Goal: Information Seeking & Learning: Learn about a topic

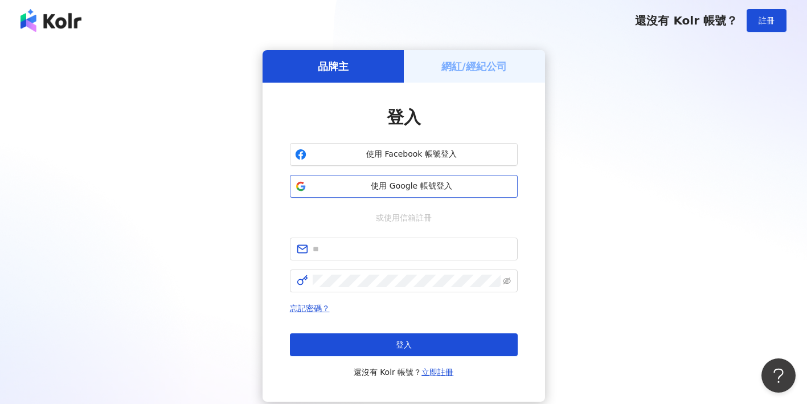
click at [486, 190] on span "使用 Google 帳號登入" at bounding box center [412, 186] width 202 height 11
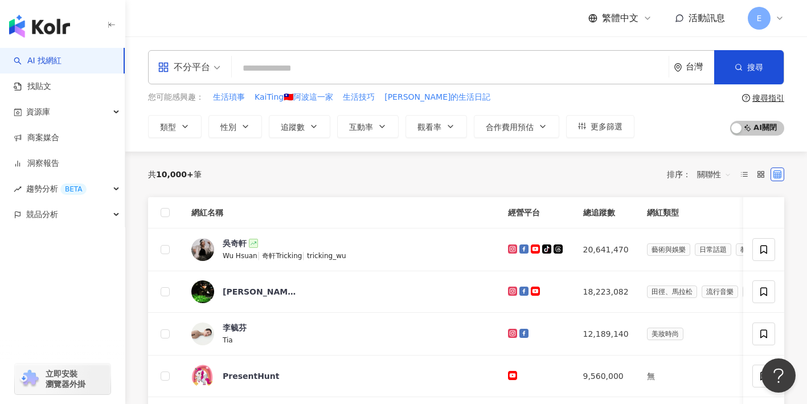
click at [285, 69] on input "search" at bounding box center [450, 69] width 428 height 22
click at [253, 75] on input "search" at bounding box center [450, 69] width 428 height 22
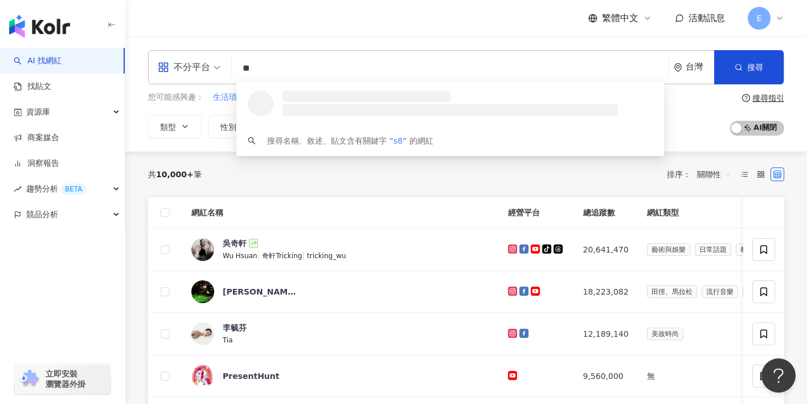
type input "*"
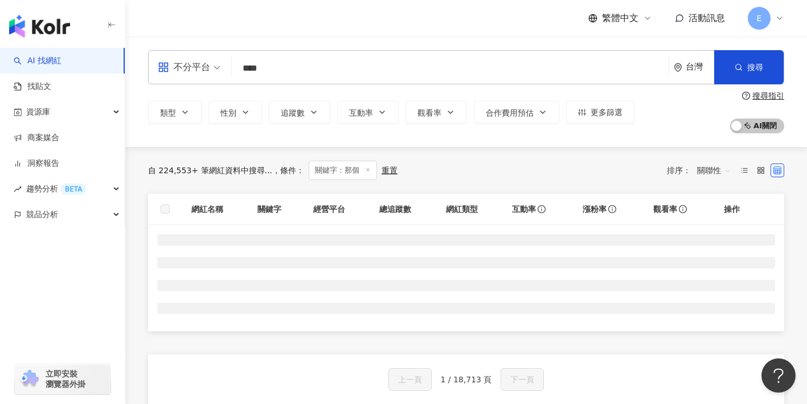
type input "****"
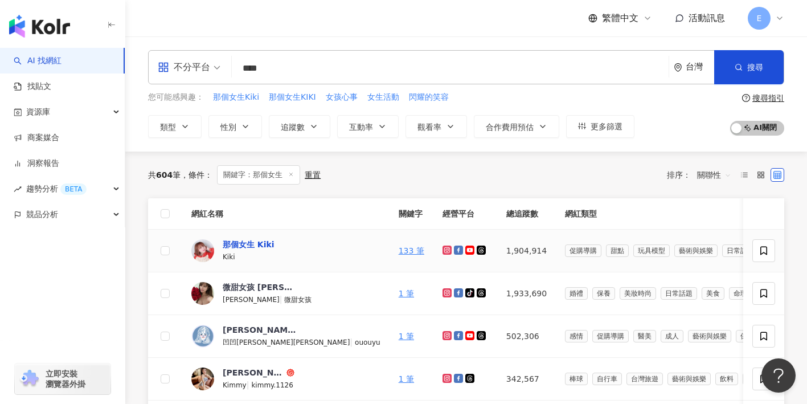
click at [240, 244] on div "那個女生 Kiki" at bounding box center [249, 244] width 52 height 11
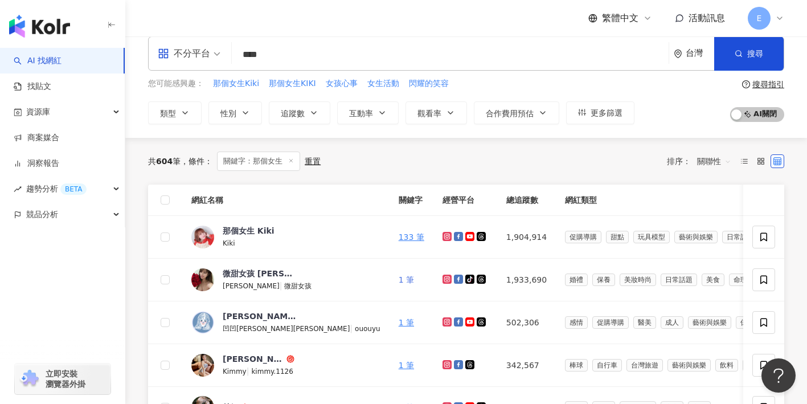
scroll to position [17, 0]
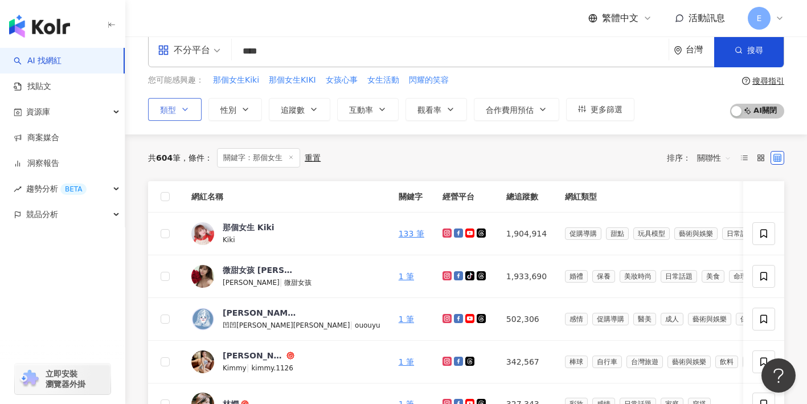
click at [195, 109] on button "類型" at bounding box center [175, 109] width 54 height 23
click at [208, 46] on div "不分平台" at bounding box center [184, 50] width 52 height 18
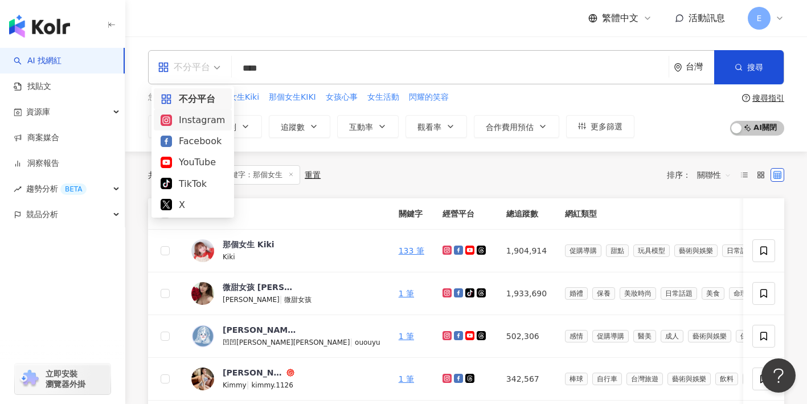
click at [195, 115] on div "Instagram" at bounding box center [193, 120] width 64 height 14
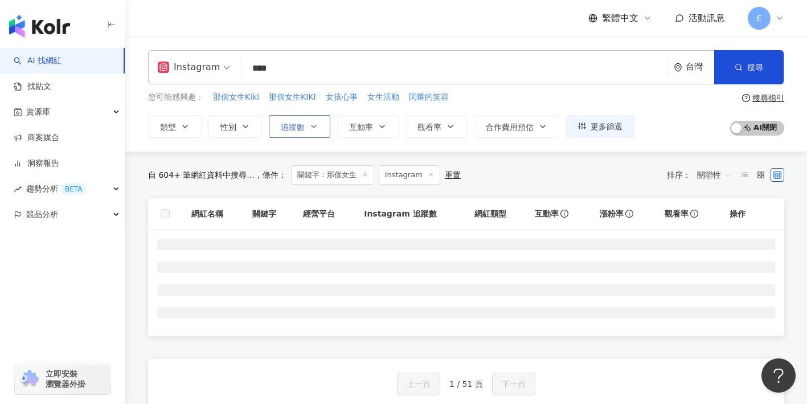
click at [309, 129] on icon "button" at bounding box center [313, 126] width 9 height 9
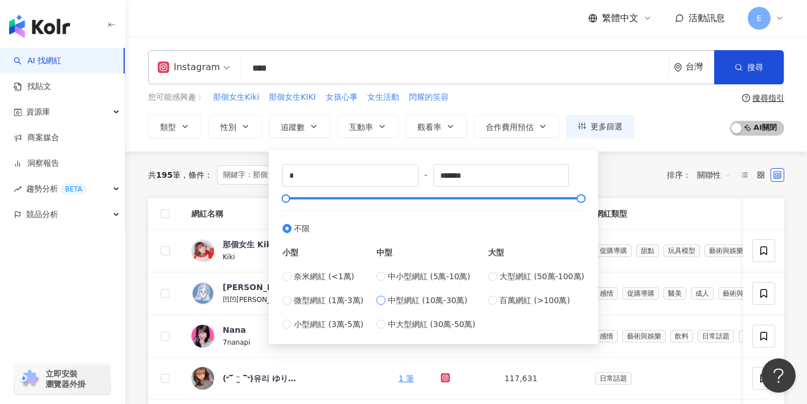
click at [395, 302] on span "中型網紅 (10萬-30萬)" at bounding box center [428, 300] width 80 height 13
type input "******"
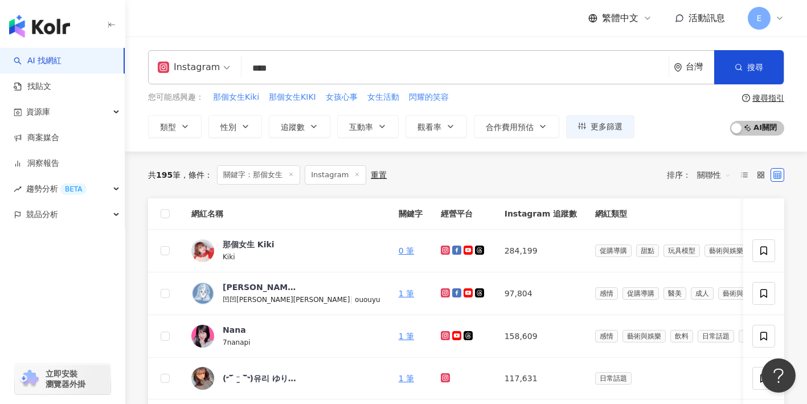
click at [633, 210] on th "網紅類型" at bounding box center [776, 213] width 381 height 31
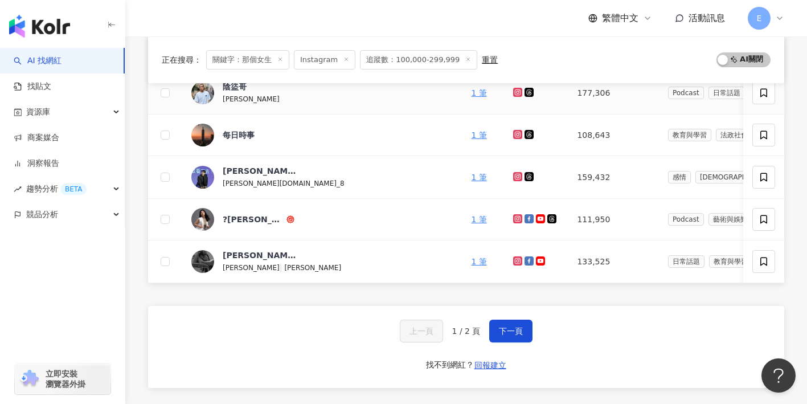
scroll to position [462, 0]
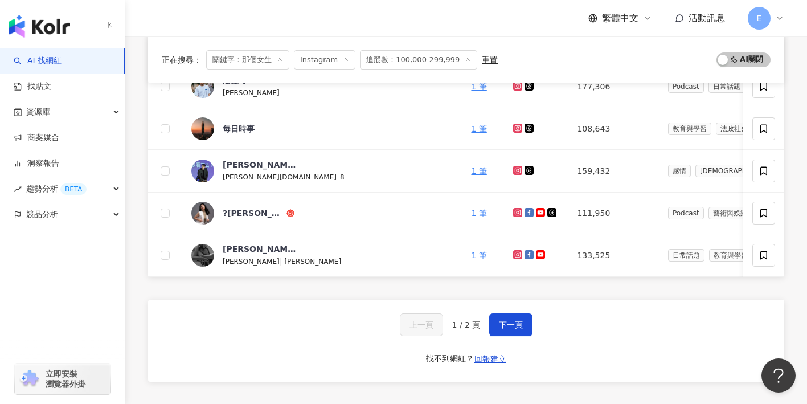
click at [277, 58] on icon at bounding box center [280, 59] width 6 height 6
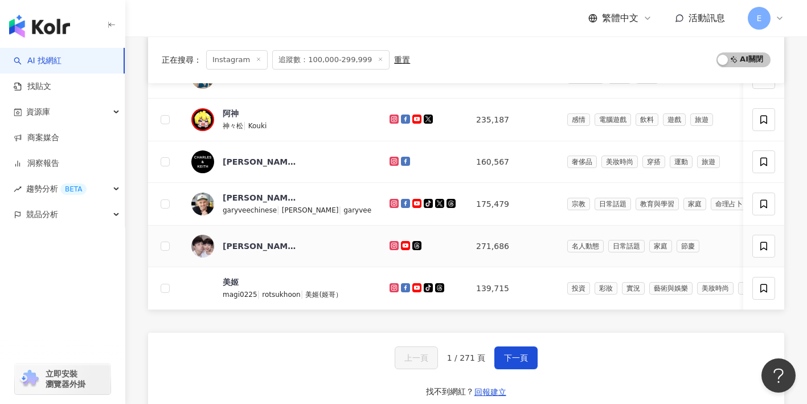
scroll to position [451, 0]
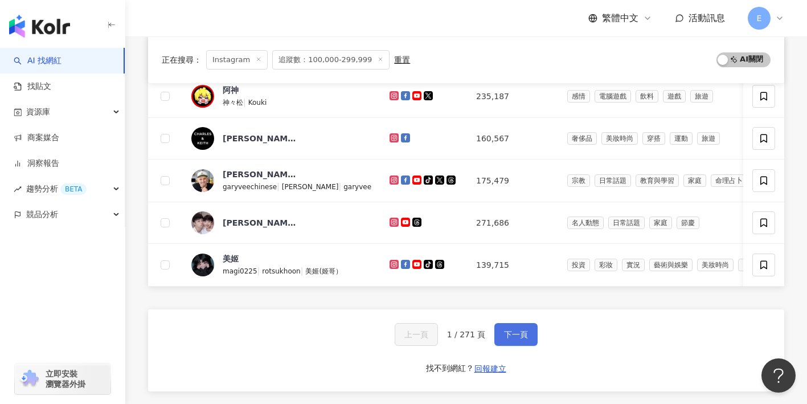
click at [521, 336] on span "下一頁" at bounding box center [516, 334] width 24 height 9
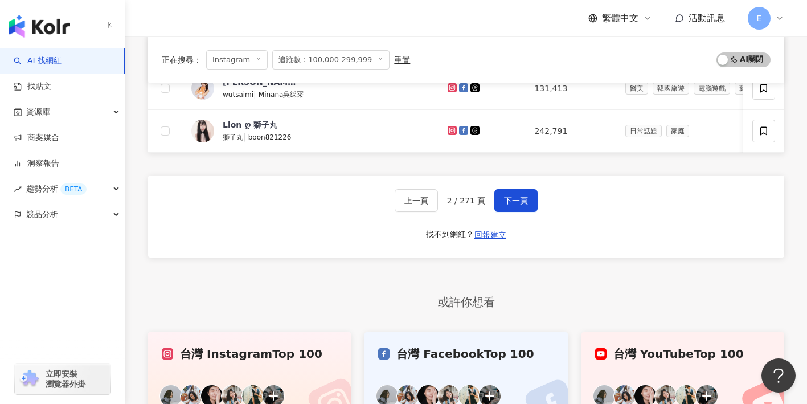
scroll to position [595, 0]
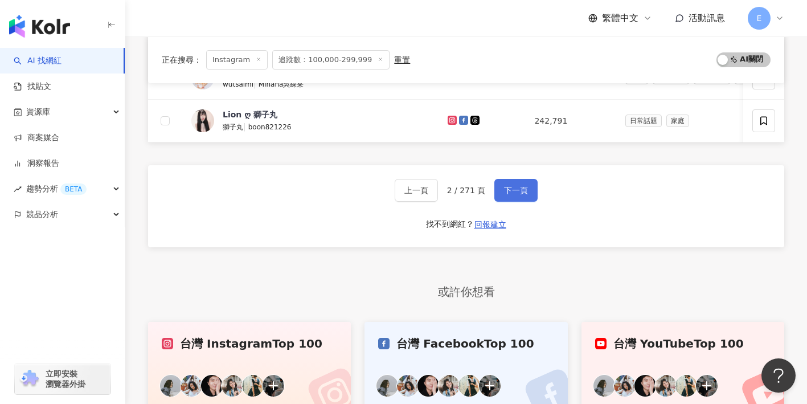
click at [515, 186] on span "下一頁" at bounding box center [516, 190] width 24 height 9
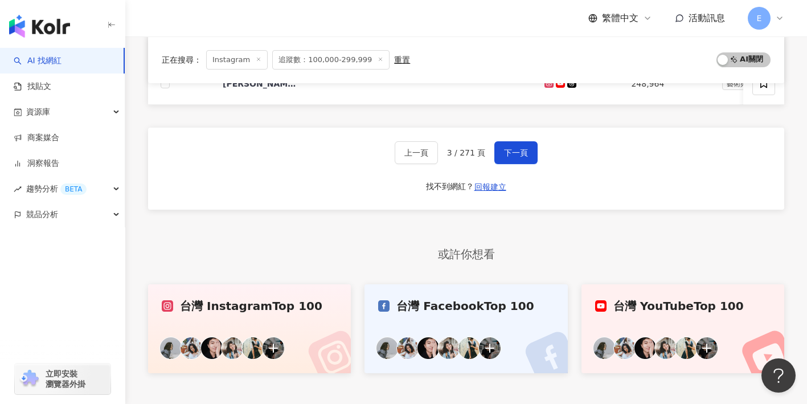
scroll to position [632, 0]
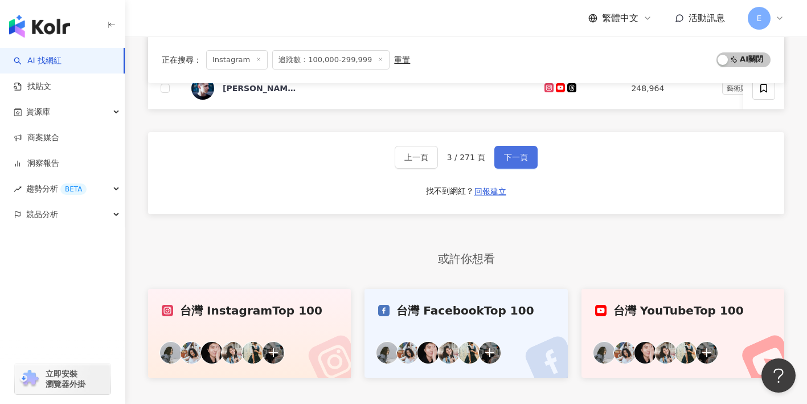
click at [507, 165] on button "下一頁" at bounding box center [515, 157] width 43 height 23
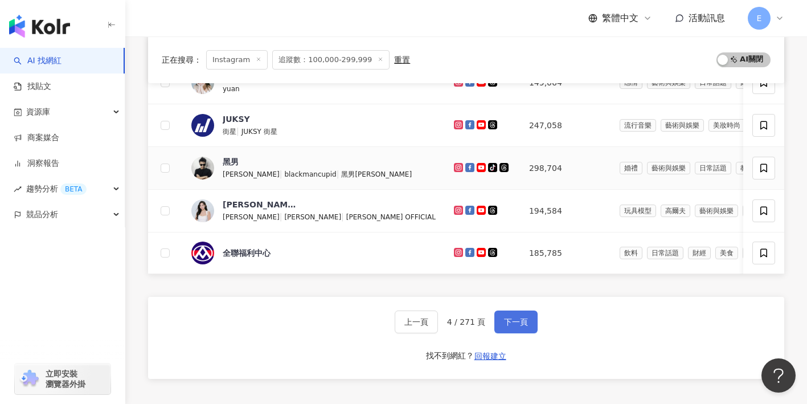
scroll to position [491, 0]
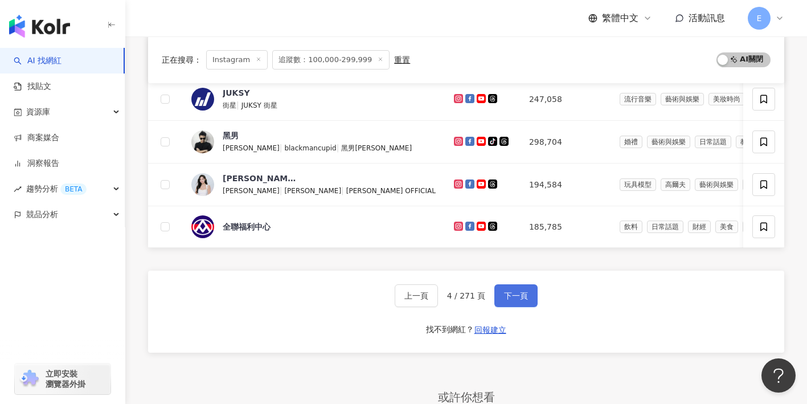
click at [516, 300] on span "下一頁" at bounding box center [516, 295] width 24 height 9
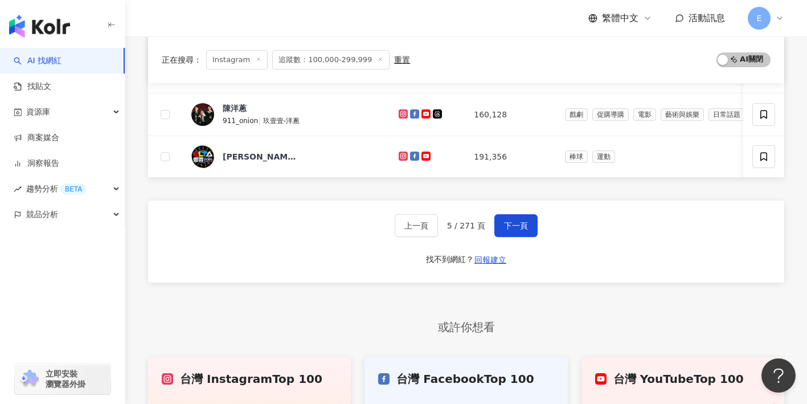
scroll to position [560, 0]
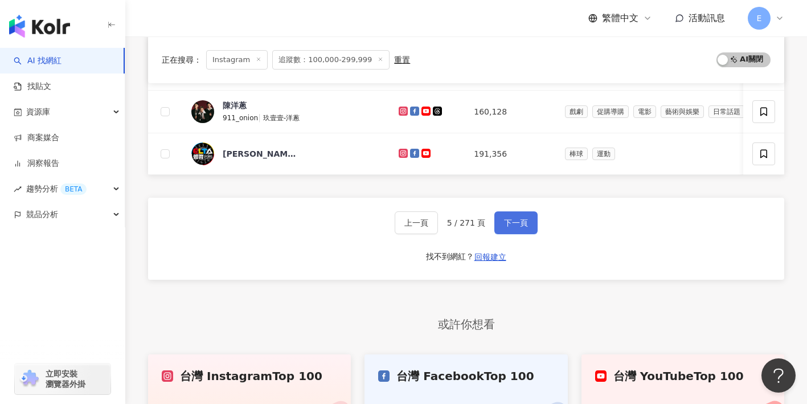
click at [508, 223] on span "下一頁" at bounding box center [516, 222] width 24 height 9
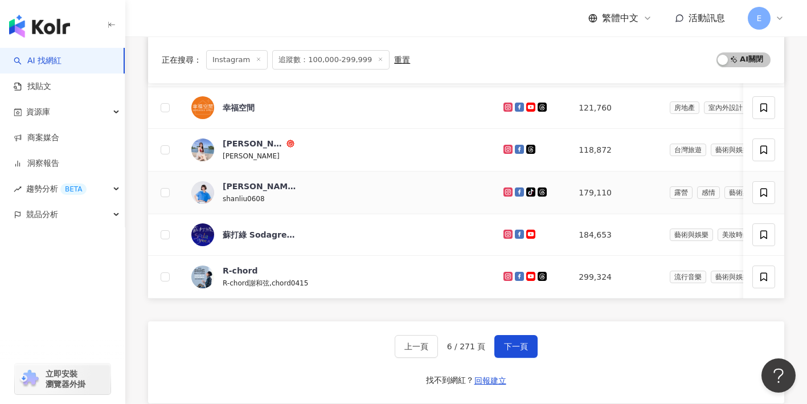
scroll to position [447, 0]
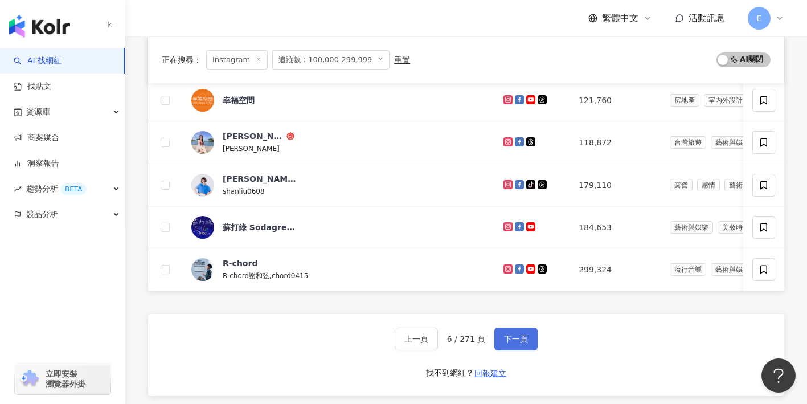
click at [527, 341] on button "下一頁" at bounding box center [515, 339] width 43 height 23
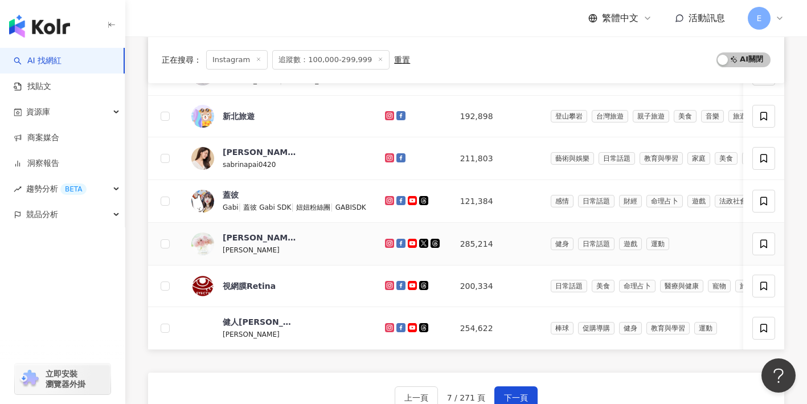
scroll to position [431, 0]
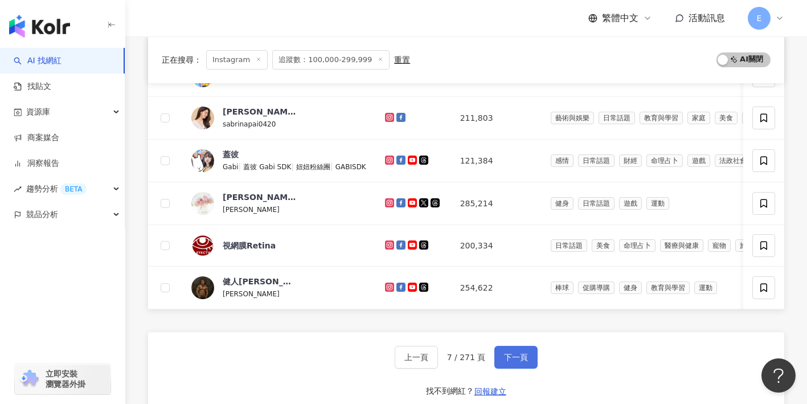
click at [505, 359] on span "下一頁" at bounding box center [516, 357] width 24 height 9
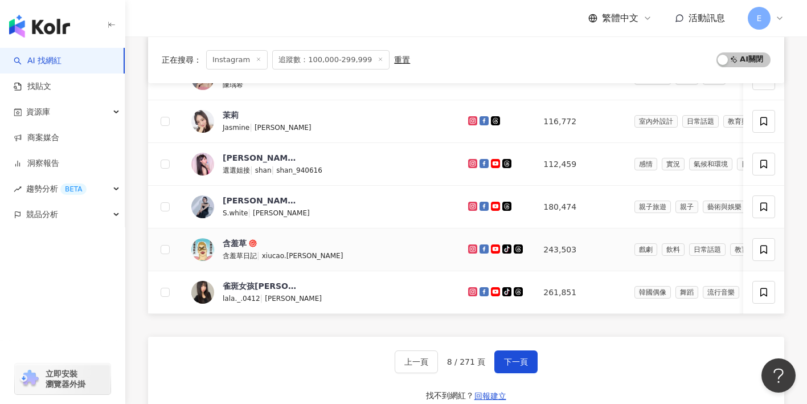
scroll to position [432, 0]
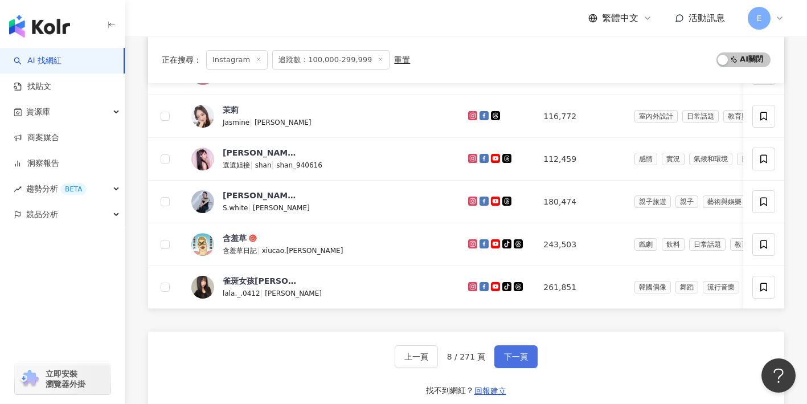
click at [514, 361] on span "下一頁" at bounding box center [516, 356] width 24 height 9
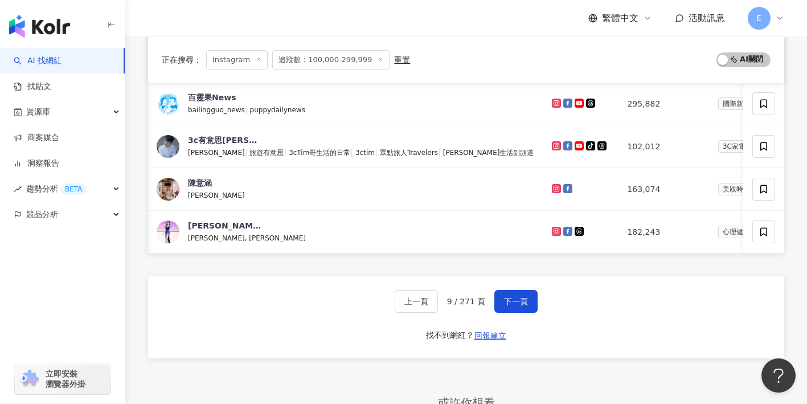
scroll to position [488, 0]
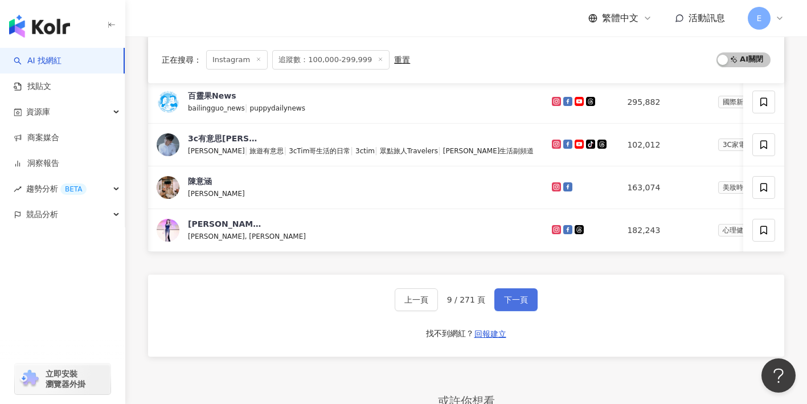
click at [514, 295] on span "下一頁" at bounding box center [516, 299] width 24 height 9
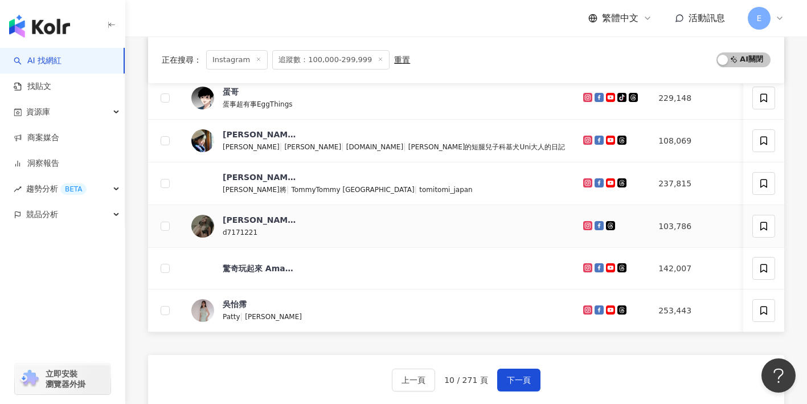
scroll to position [411, 0]
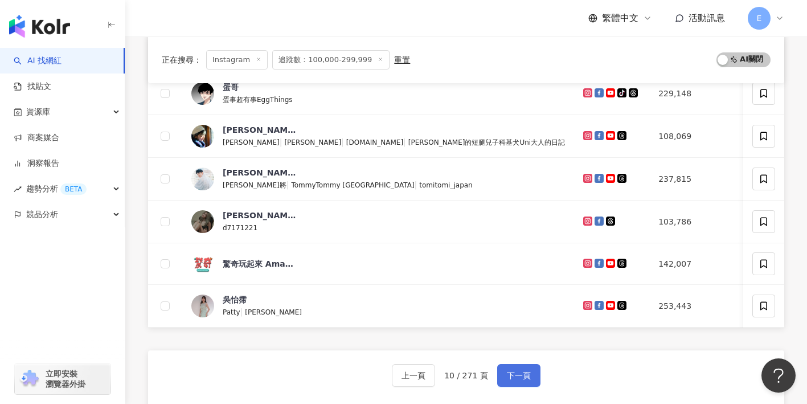
click at [527, 374] on span "下一頁" at bounding box center [519, 375] width 24 height 9
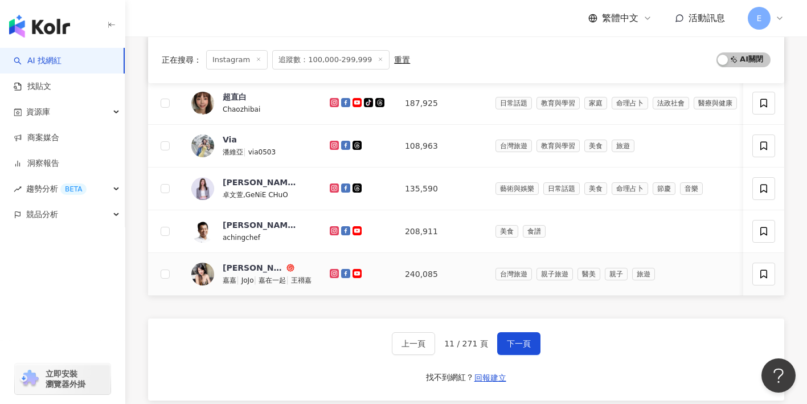
scroll to position [445, 0]
click at [522, 350] on button "下一頁" at bounding box center [518, 344] width 43 height 23
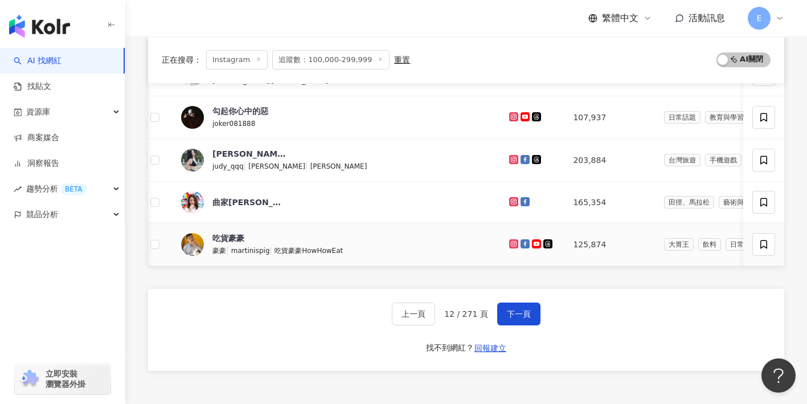
scroll to position [491, 0]
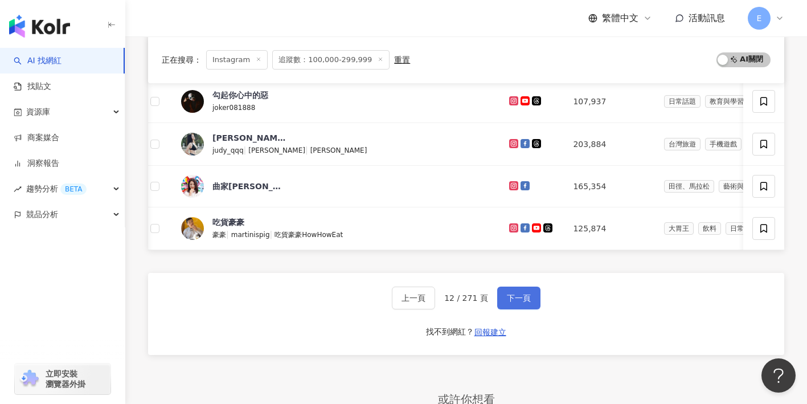
click at [507, 294] on span "下一頁" at bounding box center [519, 297] width 24 height 9
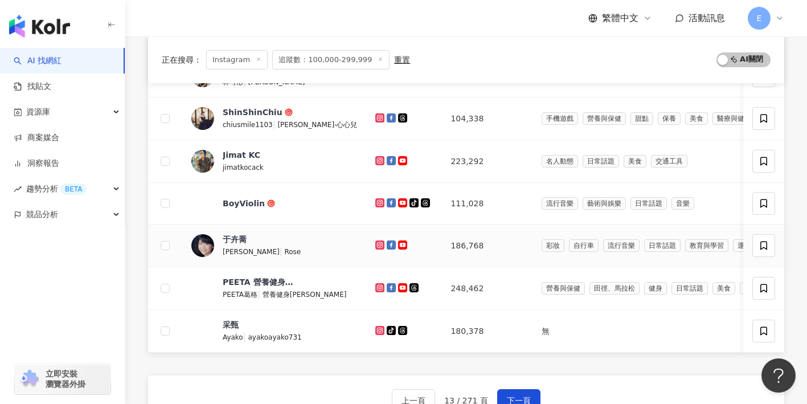
scroll to position [412, 0]
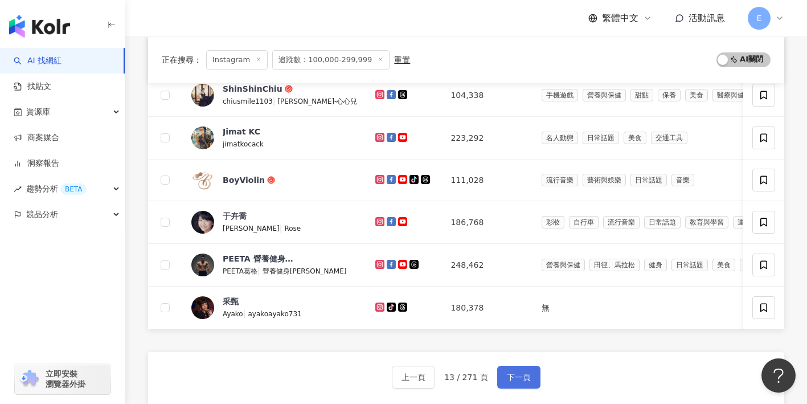
click at [521, 377] on span "下一頁" at bounding box center [519, 377] width 24 height 9
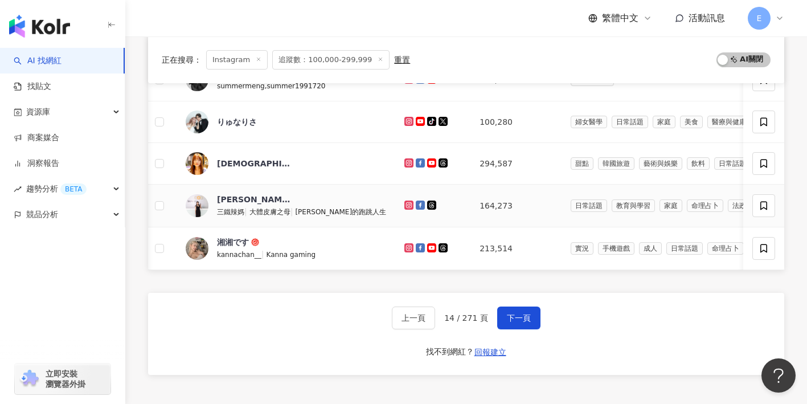
scroll to position [487, 0]
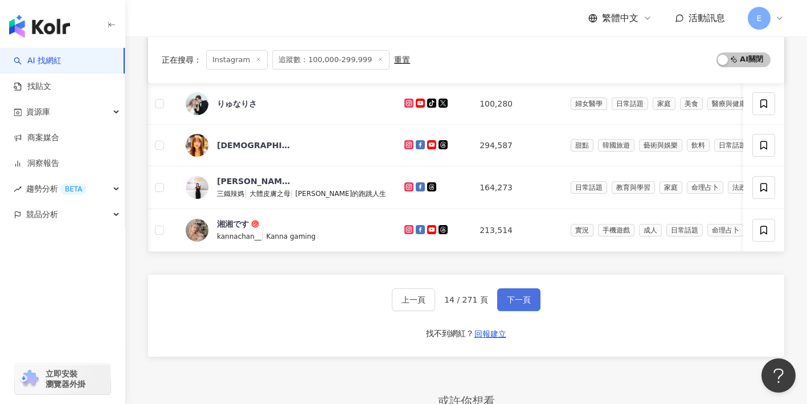
click at [513, 304] on span "下一頁" at bounding box center [519, 299] width 24 height 9
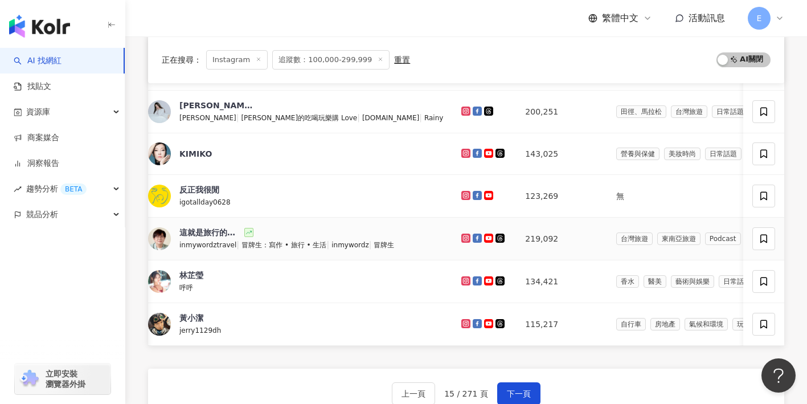
scroll to position [0, 0]
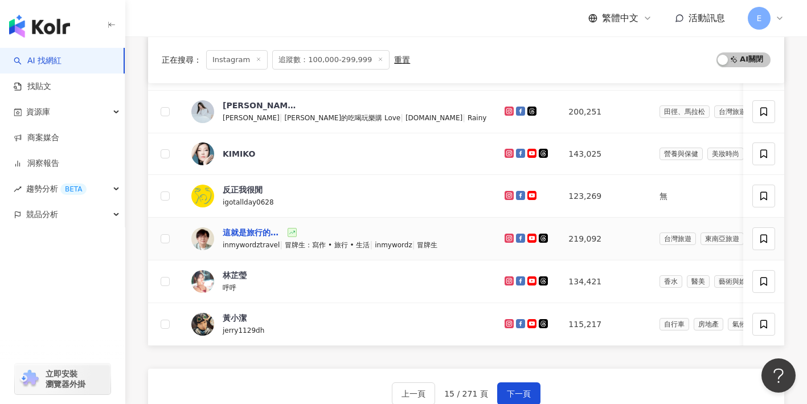
click at [267, 231] on div "這就是旅行的意義" at bounding box center [254, 232] width 63 height 11
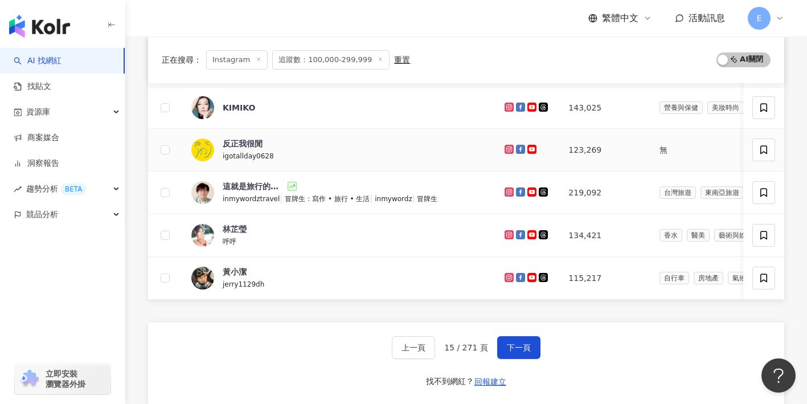
scroll to position [461, 0]
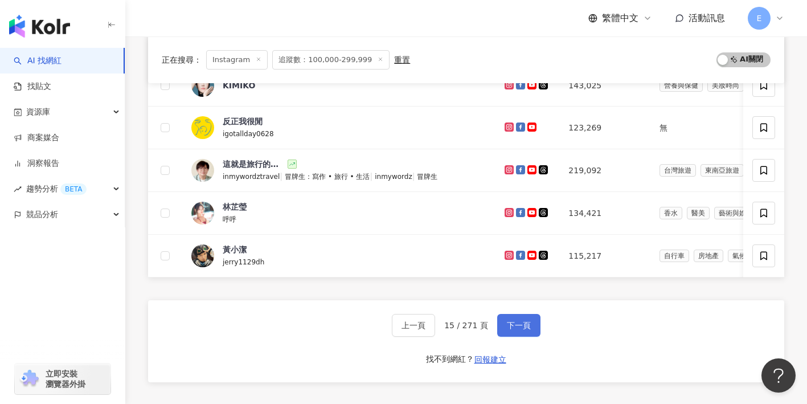
click at [508, 321] on span "下一頁" at bounding box center [519, 325] width 24 height 9
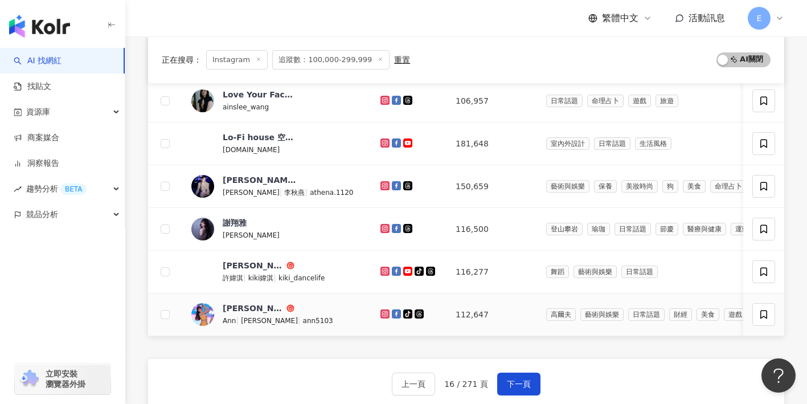
scroll to position [438, 0]
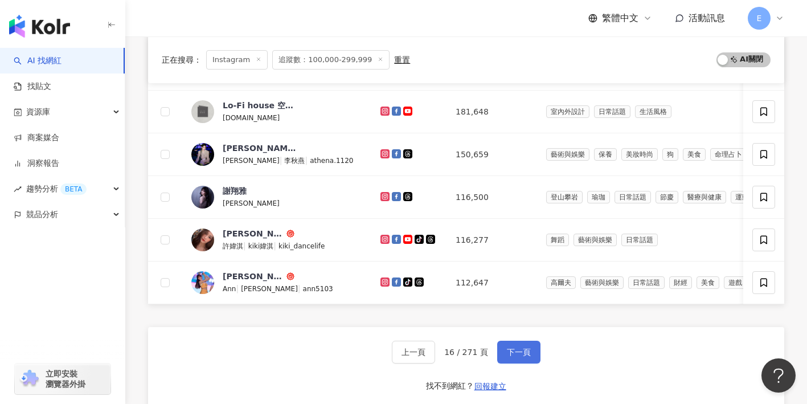
click at [517, 347] on span "下一頁" at bounding box center [519, 351] width 24 height 9
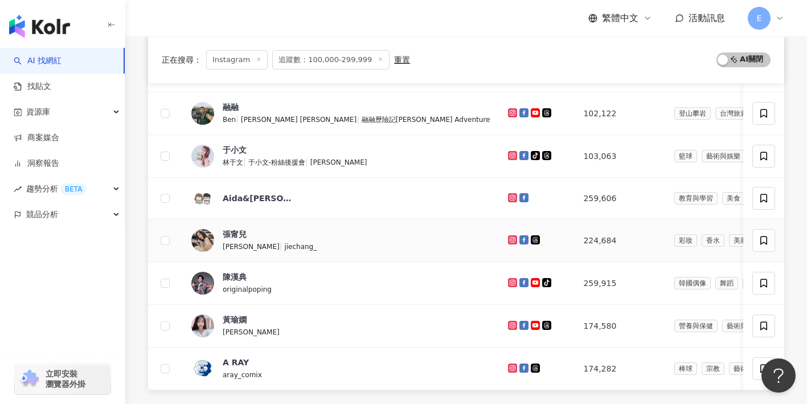
scroll to position [324, 0]
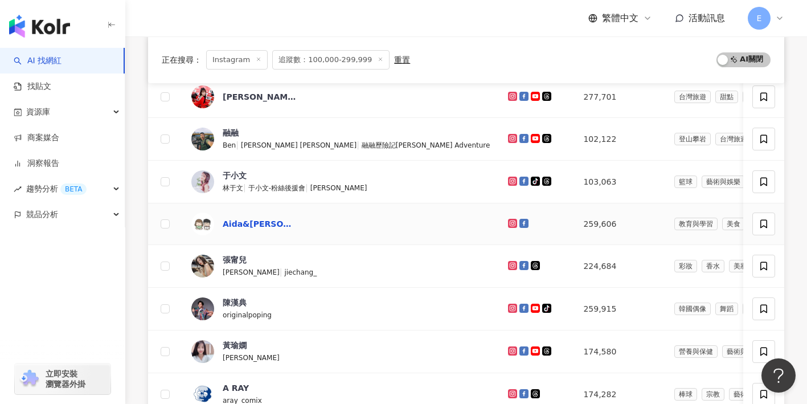
click at [254, 223] on div "Aida&綺綺" at bounding box center [260, 223] width 74 height 11
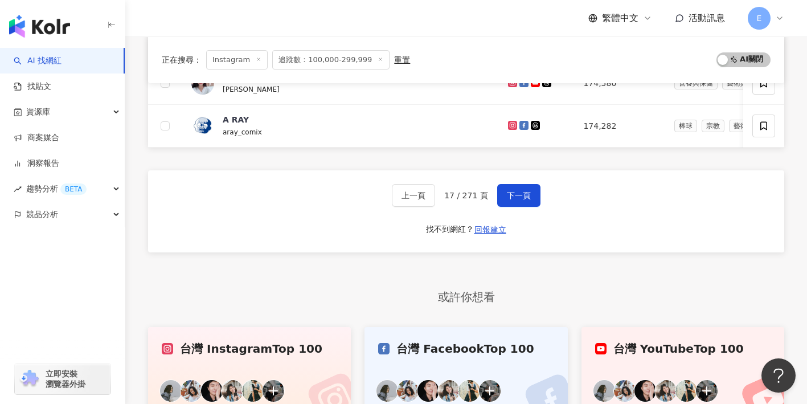
scroll to position [583, 0]
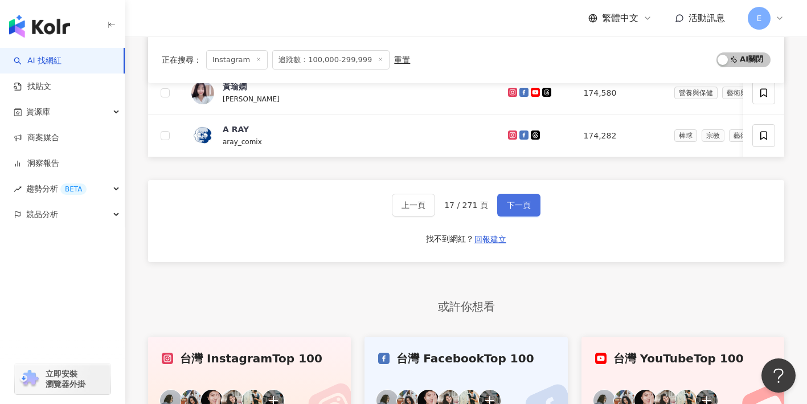
click at [518, 202] on span "下一頁" at bounding box center [519, 205] width 24 height 9
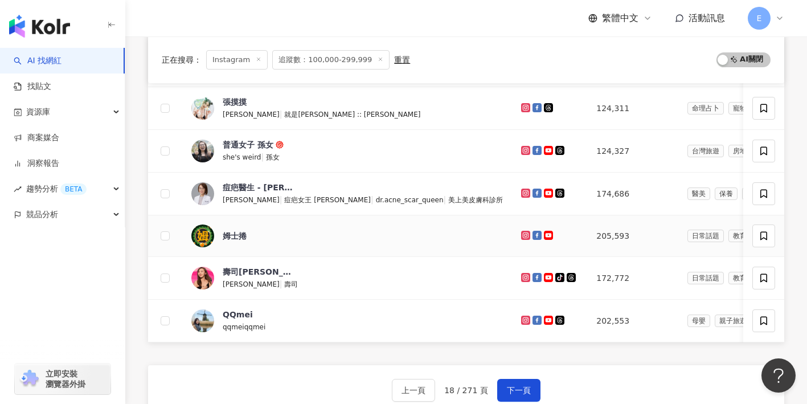
scroll to position [423, 0]
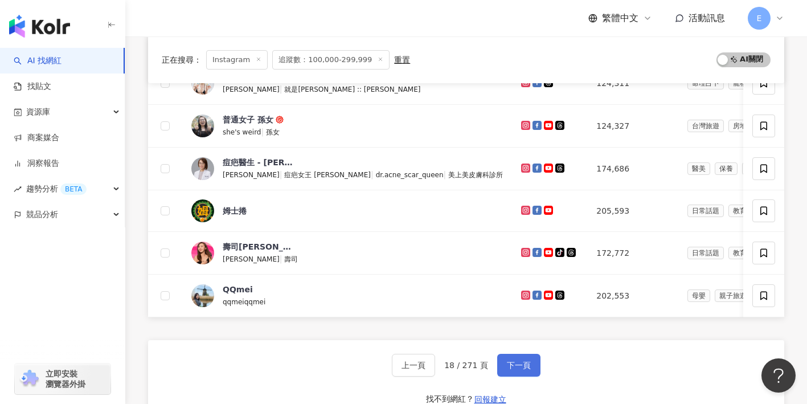
click at [519, 370] on button "下一頁" at bounding box center [518, 365] width 43 height 23
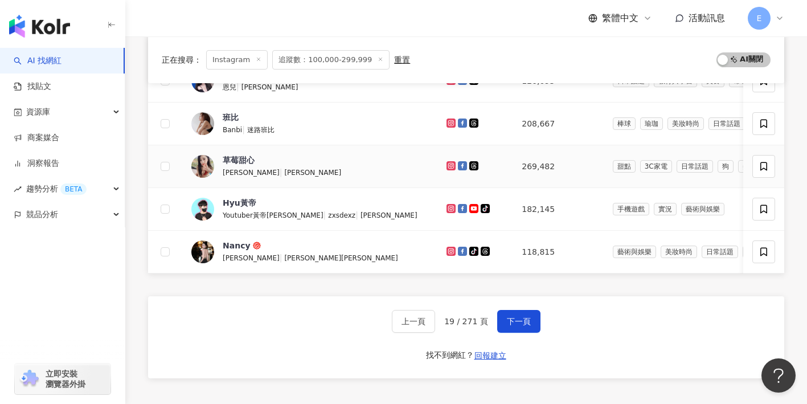
scroll to position [470, 0]
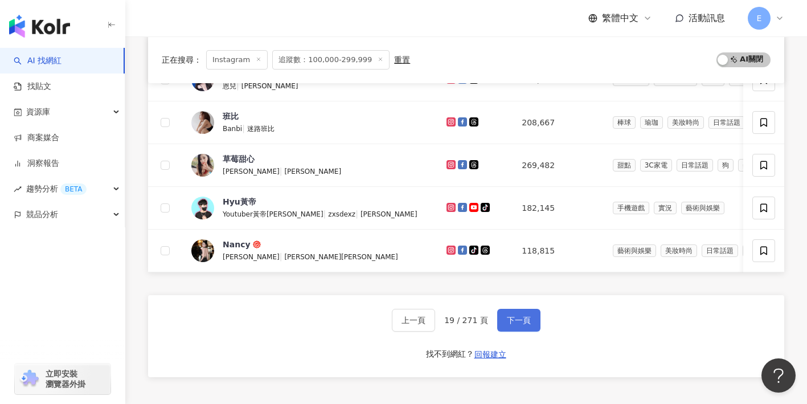
click at [519, 317] on span "下一頁" at bounding box center [519, 320] width 24 height 9
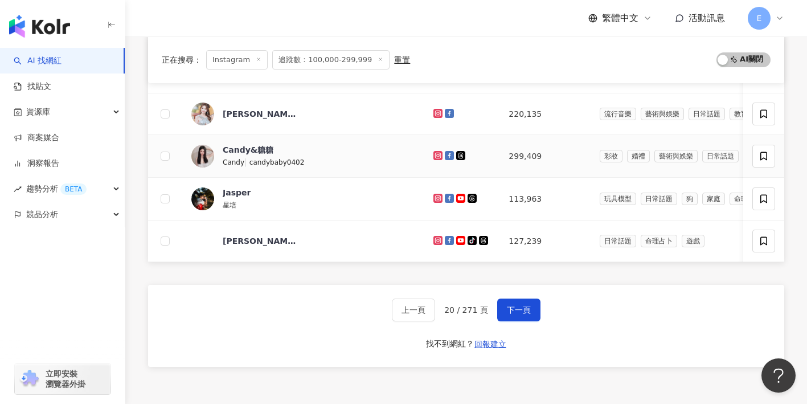
scroll to position [488, 0]
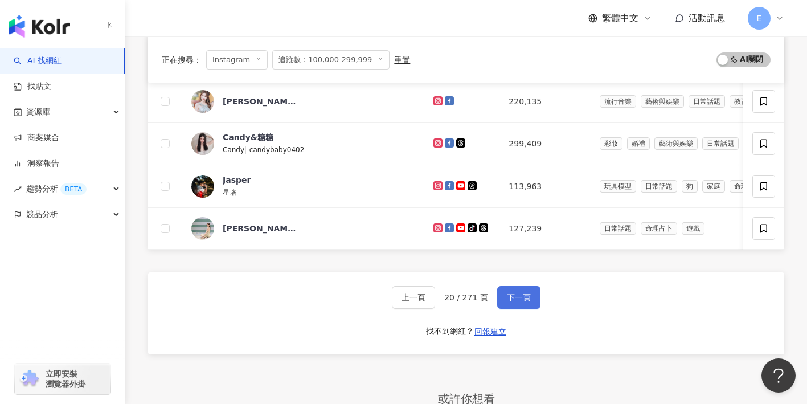
click at [518, 302] on span "下一頁" at bounding box center [519, 297] width 24 height 9
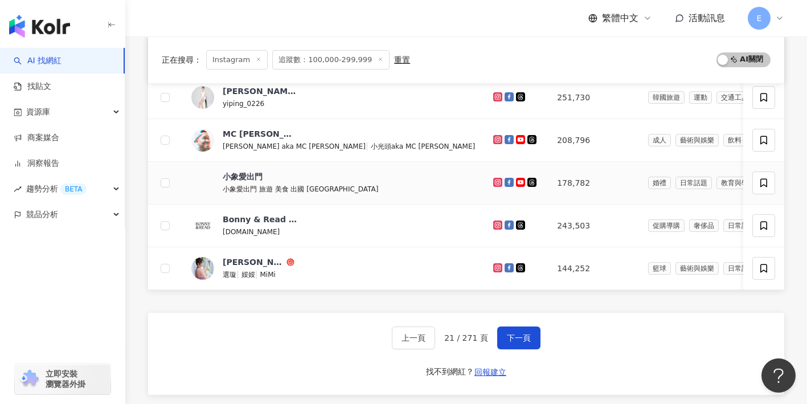
scroll to position [450, 0]
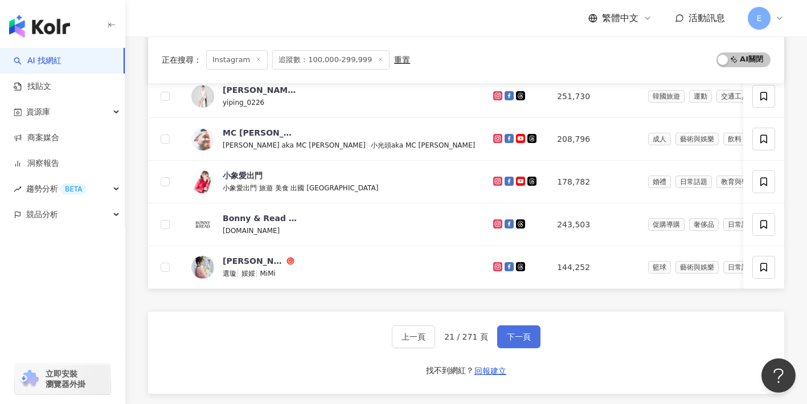
click at [507, 332] on span "下一頁" at bounding box center [519, 336] width 24 height 9
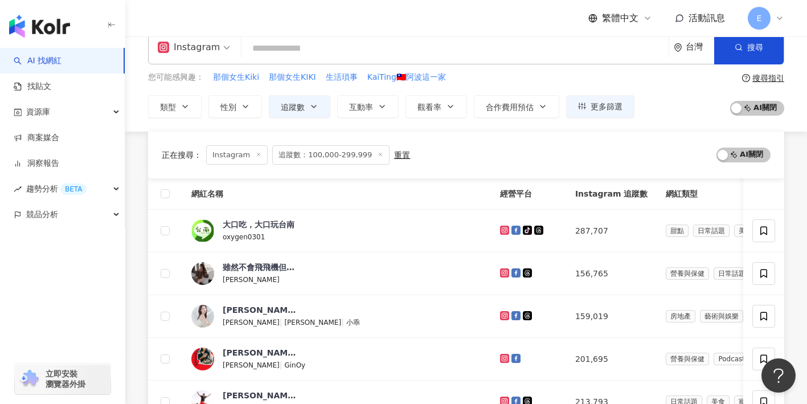
scroll to position [0, 0]
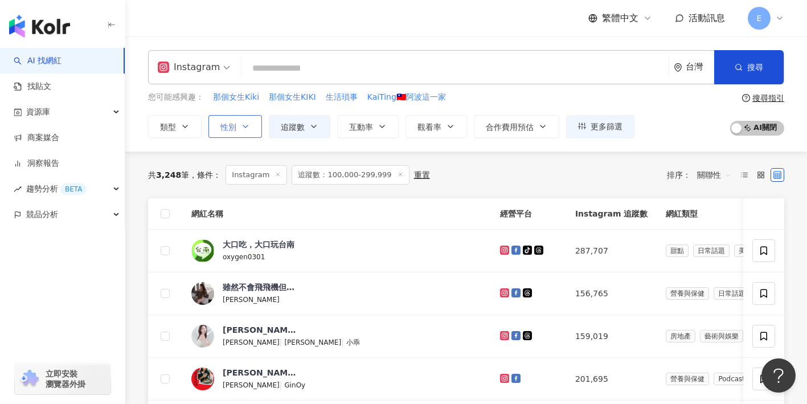
click at [246, 128] on icon "button" at bounding box center [245, 126] width 9 height 9
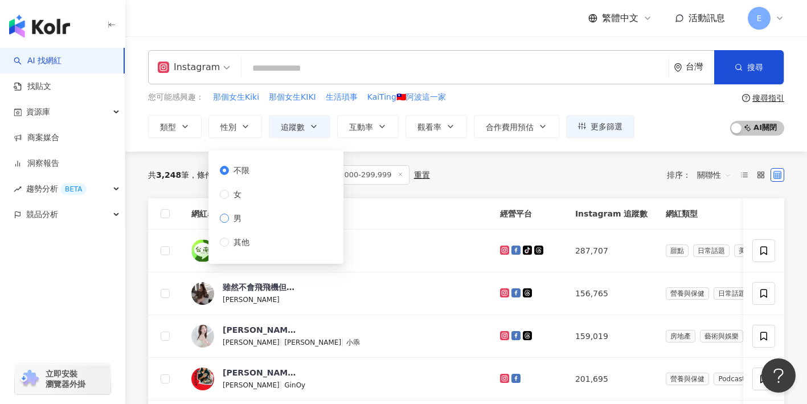
click at [235, 214] on span "男" at bounding box center [237, 218] width 17 height 13
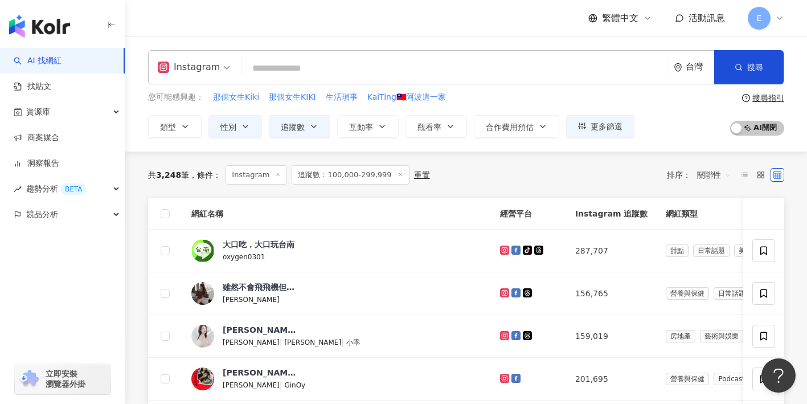
click at [186, 159] on div "共 3,248 筆 條件 ： Instagram 追蹤數：100,000-299,999 重置 排序： 關聯性" at bounding box center [466, 175] width 636 height 47
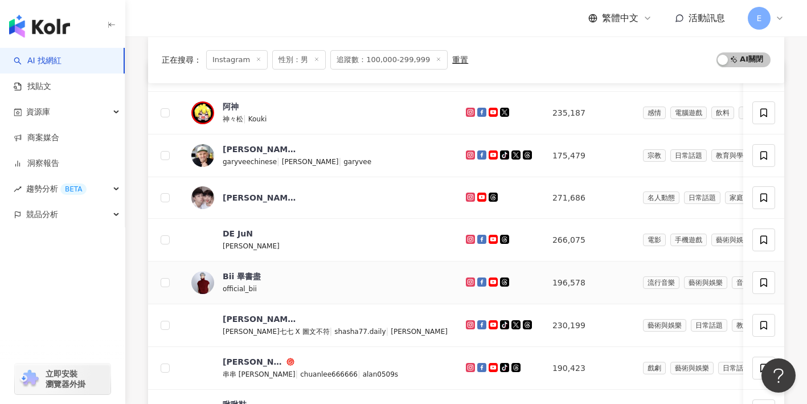
scroll to position [140, 0]
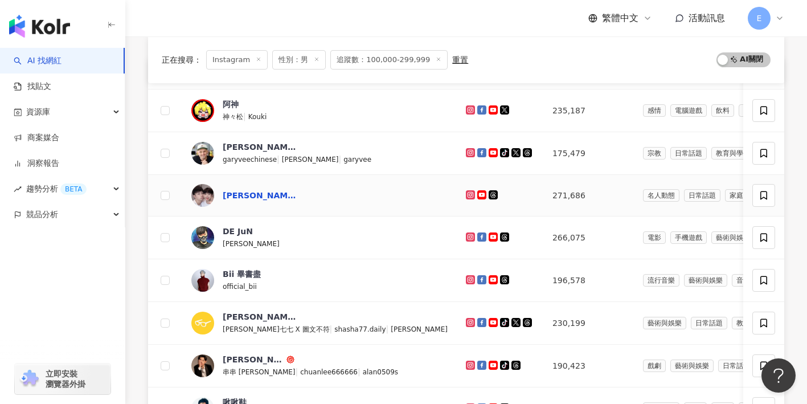
click at [251, 196] on div "Lucas and Kibo" at bounding box center [260, 195] width 74 height 11
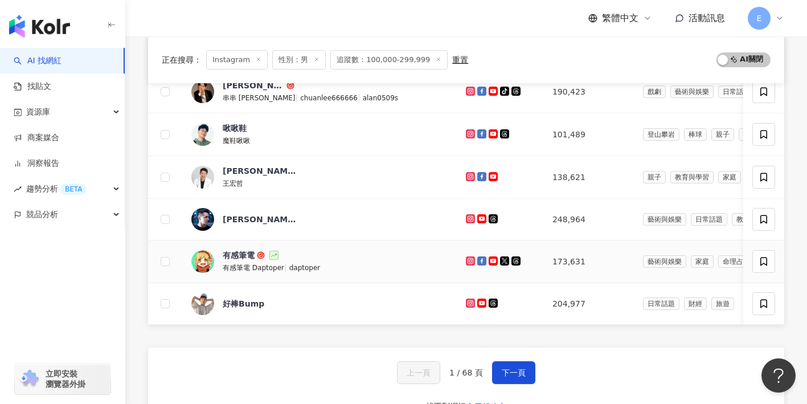
scroll to position [431, 0]
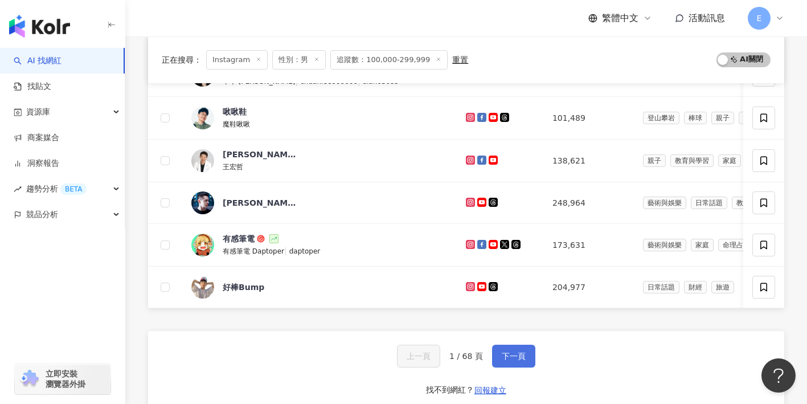
click at [497, 365] on button "下一頁" at bounding box center [513, 356] width 43 height 23
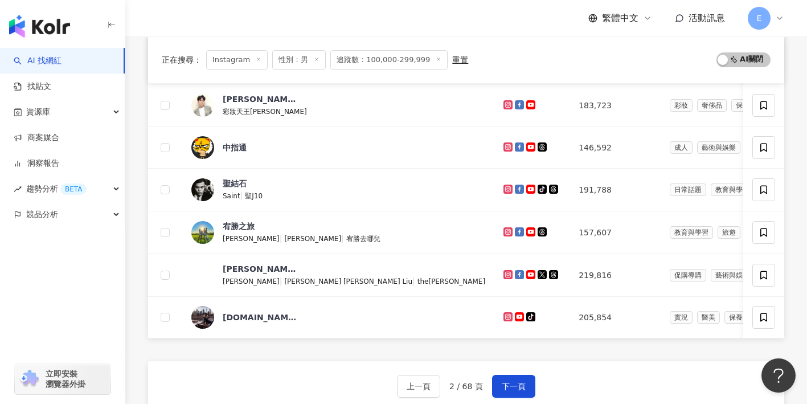
scroll to position [427, 0]
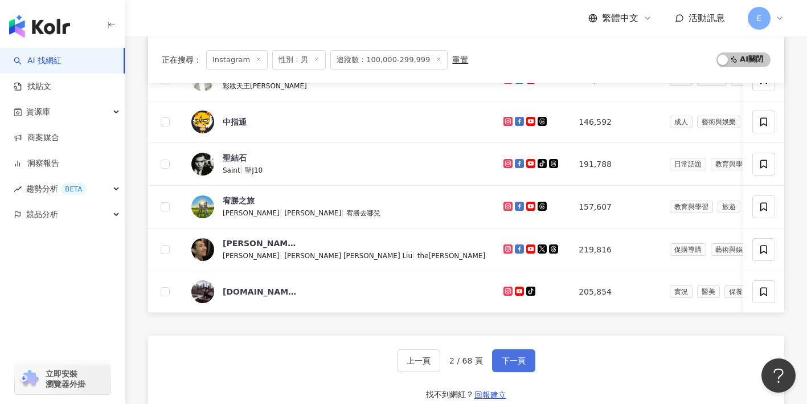
click at [523, 360] on span "下一頁" at bounding box center [514, 360] width 24 height 9
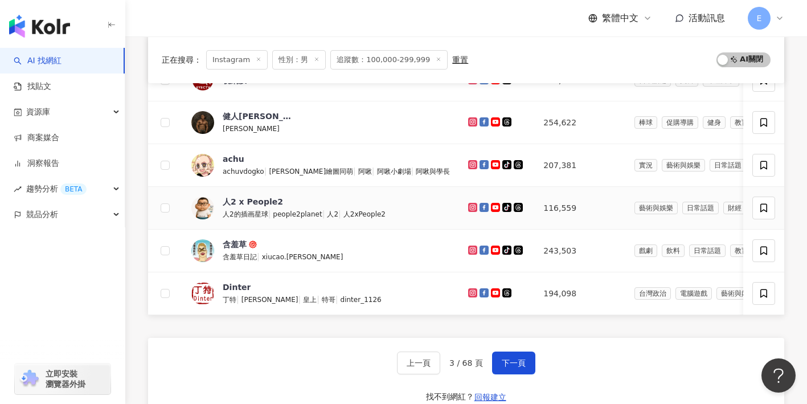
scroll to position [434, 0]
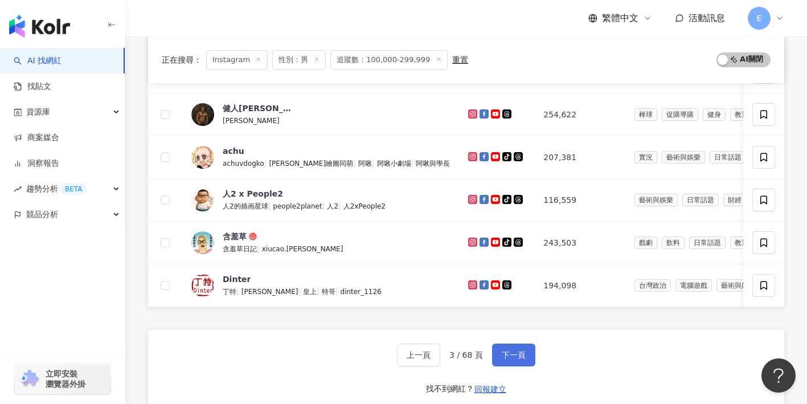
click at [523, 362] on button "下一頁" at bounding box center [513, 354] width 43 height 23
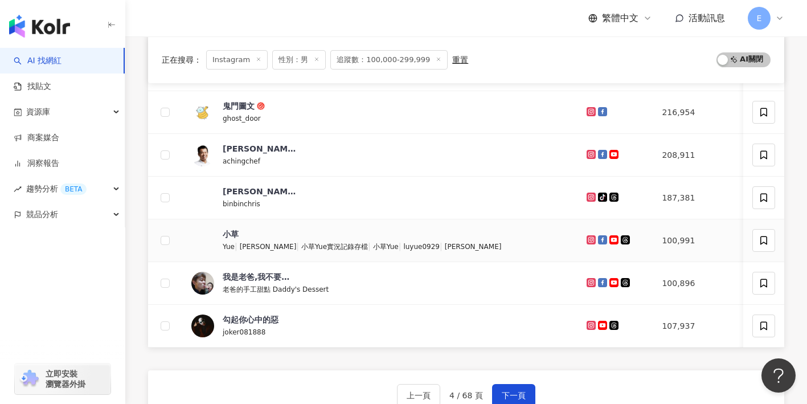
scroll to position [459, 0]
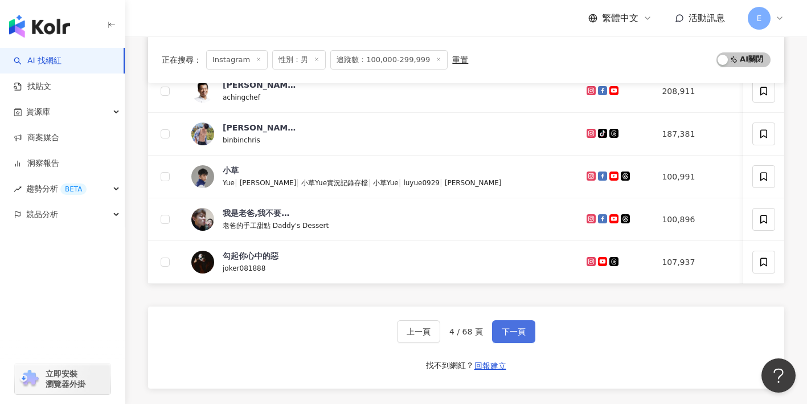
click at [502, 334] on span "下一頁" at bounding box center [514, 331] width 24 height 9
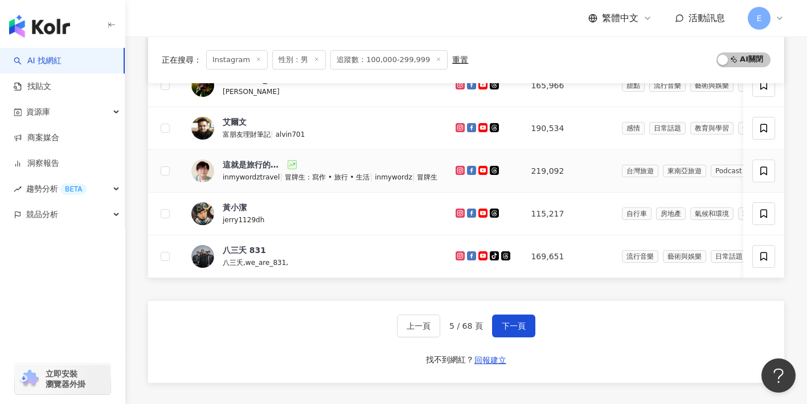
scroll to position [470, 0]
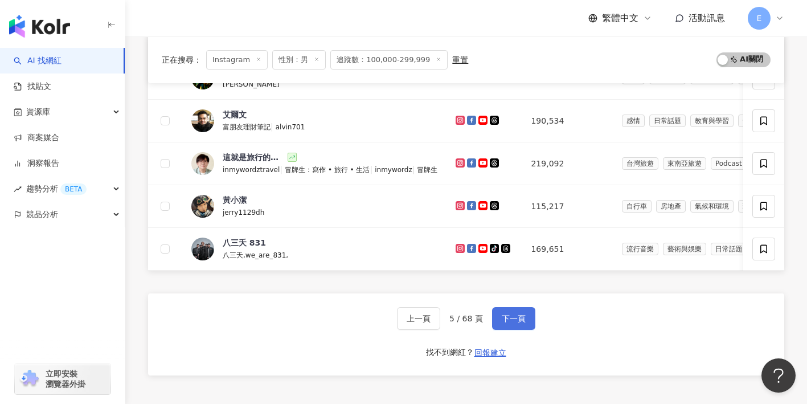
click at [512, 318] on span "下一頁" at bounding box center [514, 318] width 24 height 9
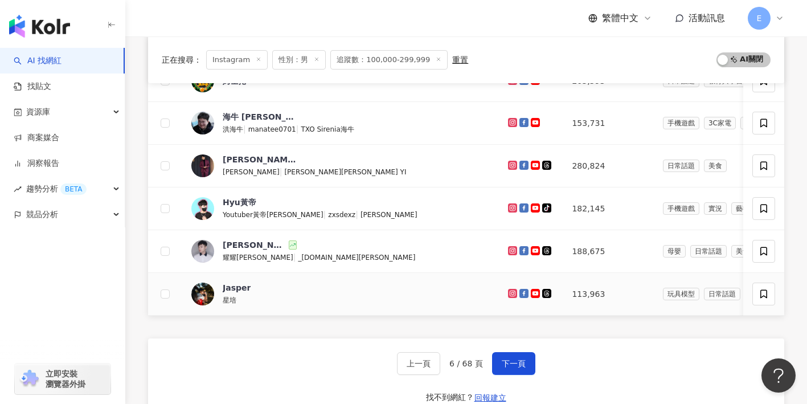
scroll to position [426, 0]
click at [507, 358] on span "下一頁" at bounding box center [514, 362] width 24 height 9
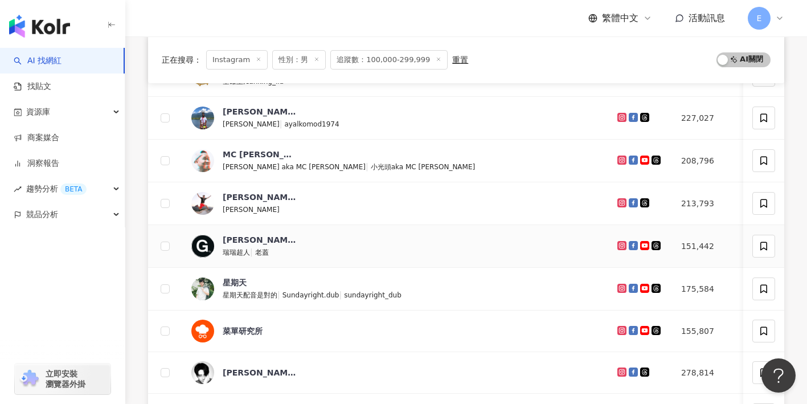
scroll to position [232, 0]
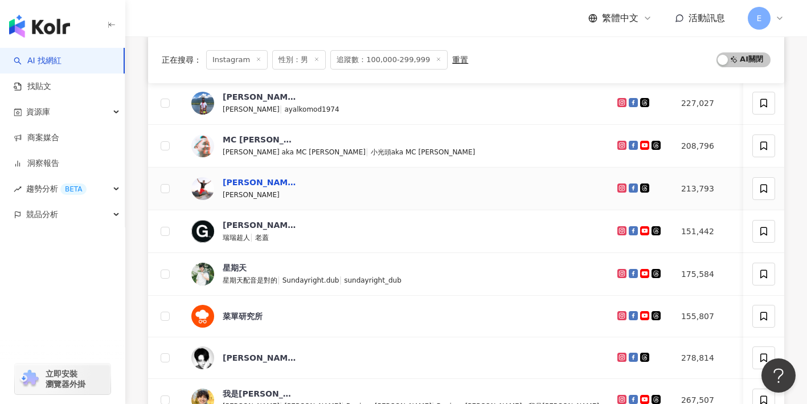
click at [244, 182] on div "艾力克斯" at bounding box center [260, 182] width 74 height 11
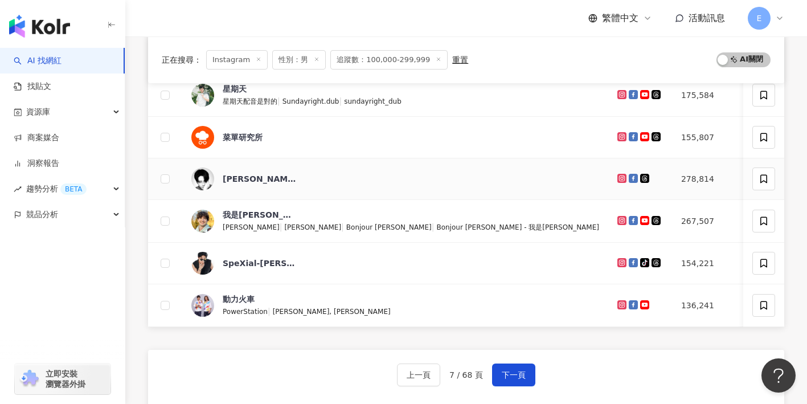
scroll to position [412, 0]
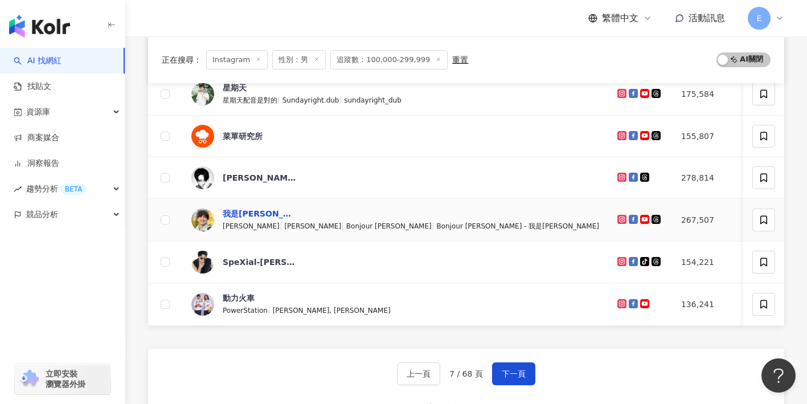
click at [246, 216] on div "我是路易" at bounding box center [260, 213] width 74 height 11
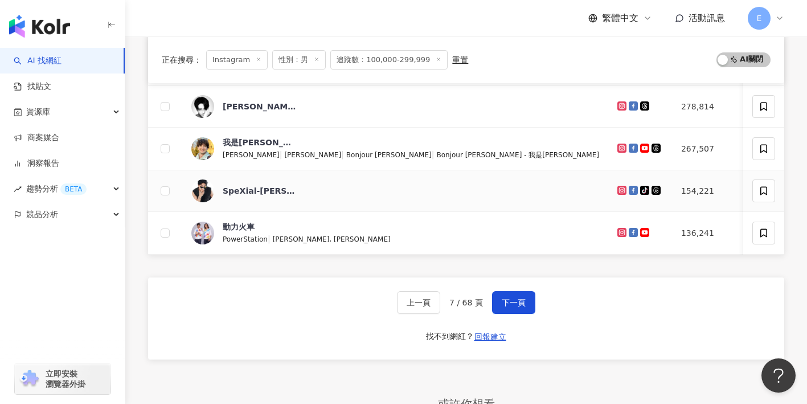
scroll to position [484, 0]
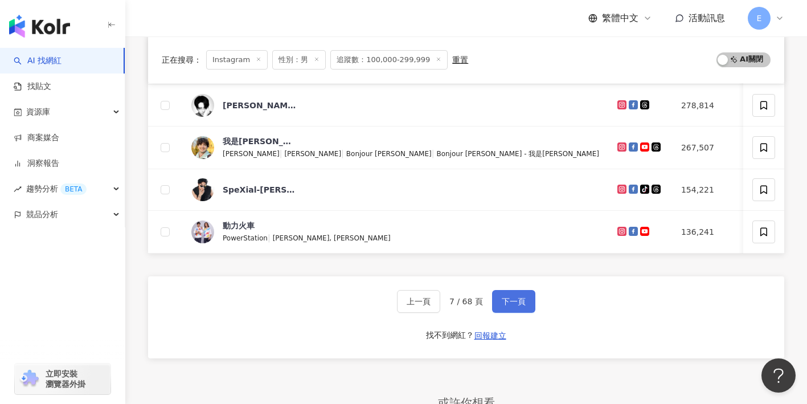
click at [502, 297] on span "下一頁" at bounding box center [514, 301] width 24 height 9
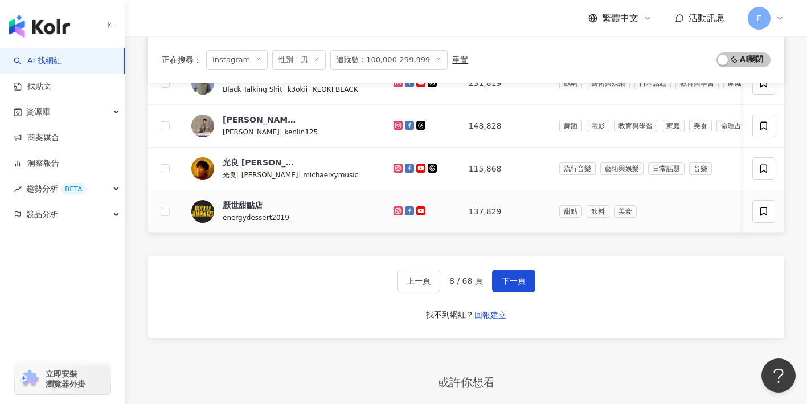
scroll to position [509, 0]
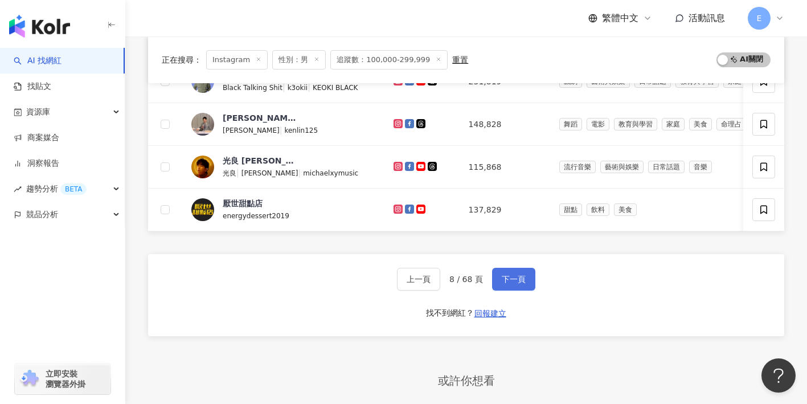
click at [493, 273] on button "下一頁" at bounding box center [513, 279] width 43 height 23
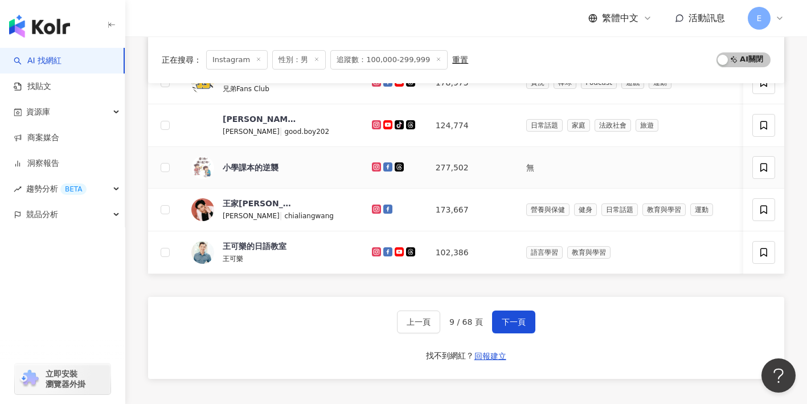
scroll to position [468, 0]
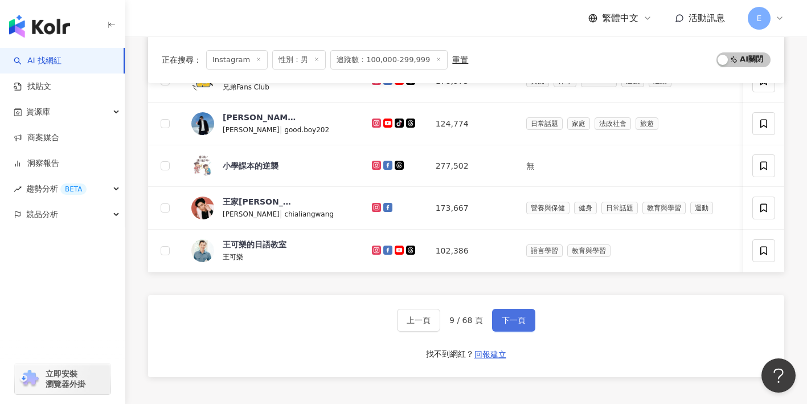
click at [507, 321] on span "下一頁" at bounding box center [514, 320] width 24 height 9
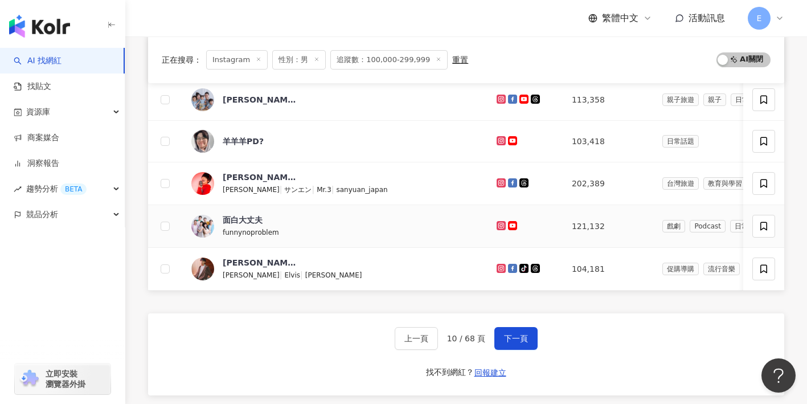
scroll to position [452, 0]
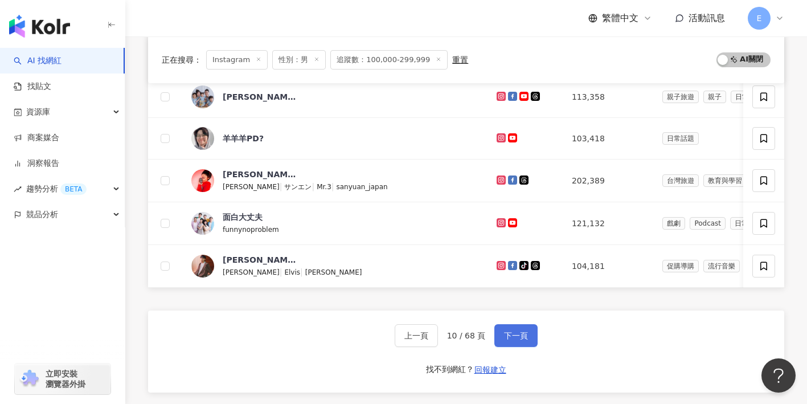
click at [501, 339] on button "下一頁" at bounding box center [515, 335] width 43 height 23
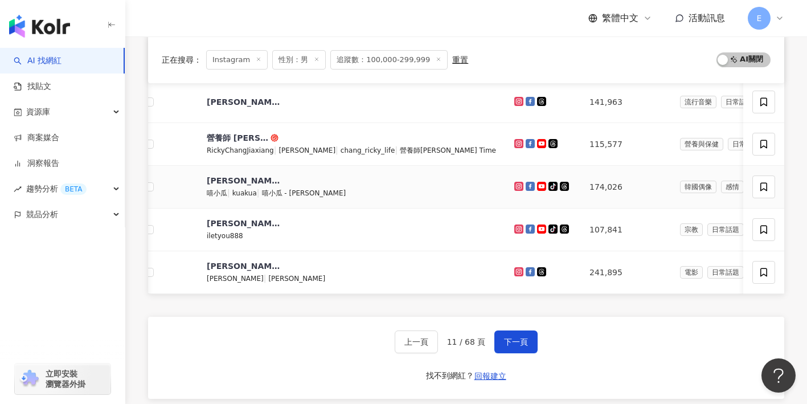
scroll to position [456, 0]
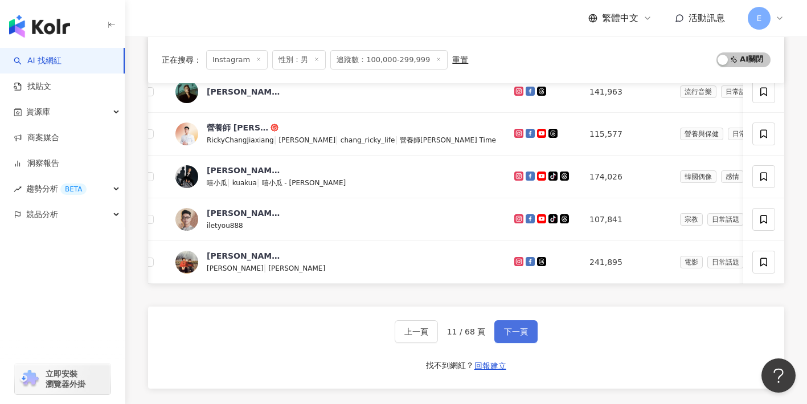
click at [506, 328] on span "下一頁" at bounding box center [516, 331] width 24 height 9
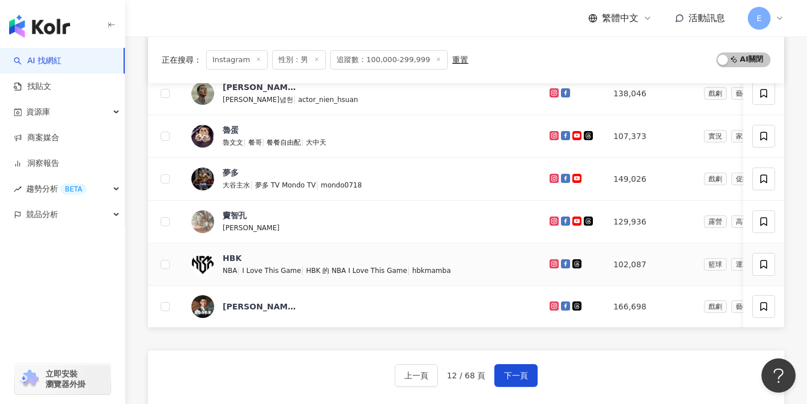
scroll to position [423, 0]
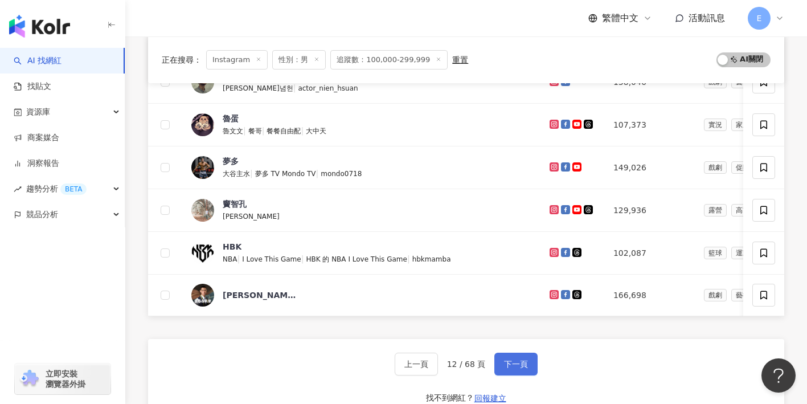
click at [522, 362] on span "下一頁" at bounding box center [516, 363] width 24 height 9
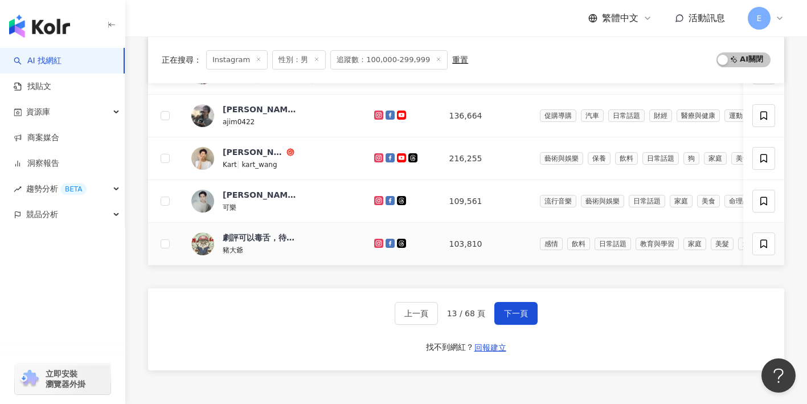
scroll to position [478, 0]
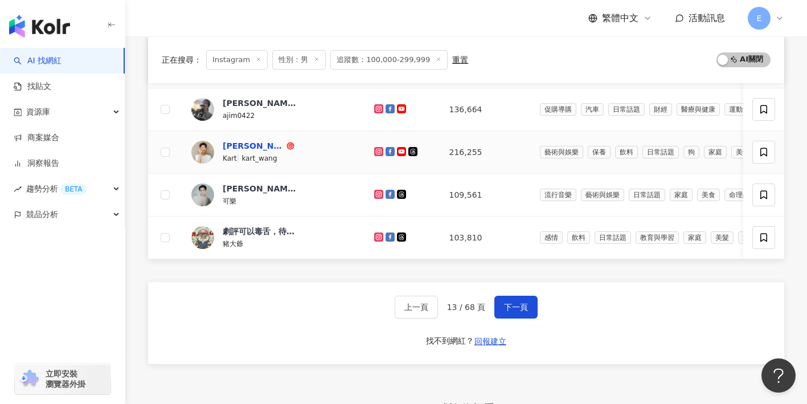
click at [231, 147] on div "卡特" at bounding box center [254, 145] width 62 height 11
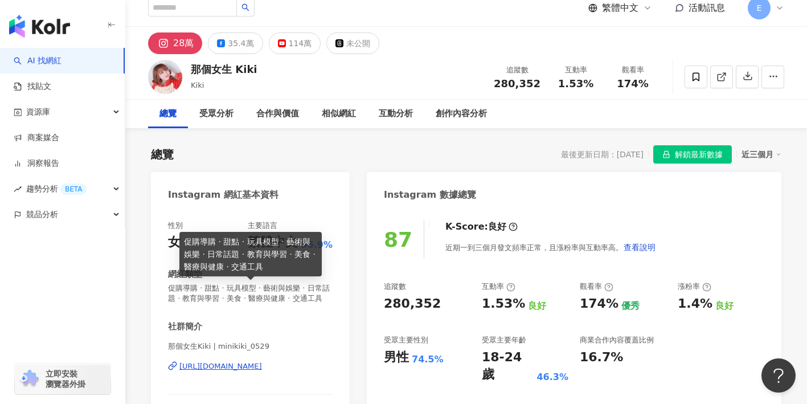
scroll to position [9, 0]
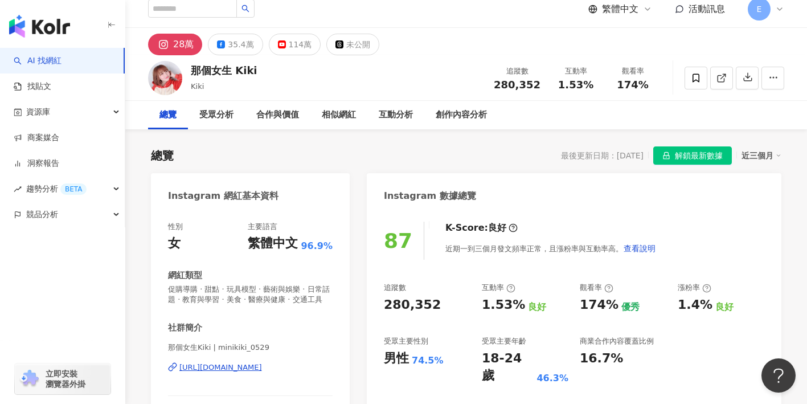
click at [262, 373] on div "https://www.instagram.com/minikiki_0529/" at bounding box center [220, 367] width 83 height 10
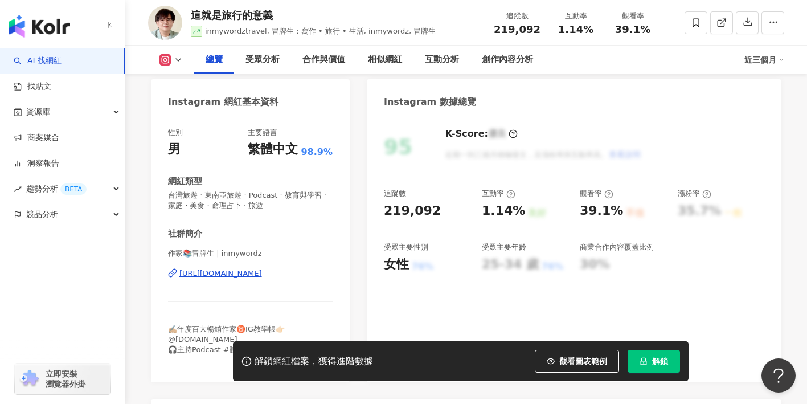
scroll to position [118, 0]
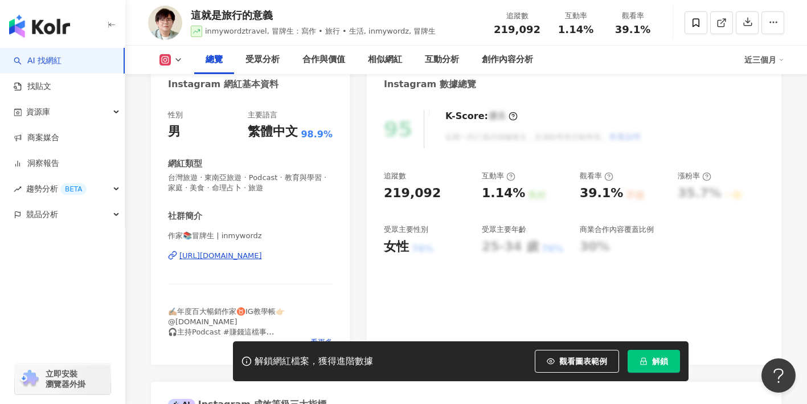
click at [254, 255] on div "https://www.instagram.com/inmywordz/" at bounding box center [220, 256] width 83 height 10
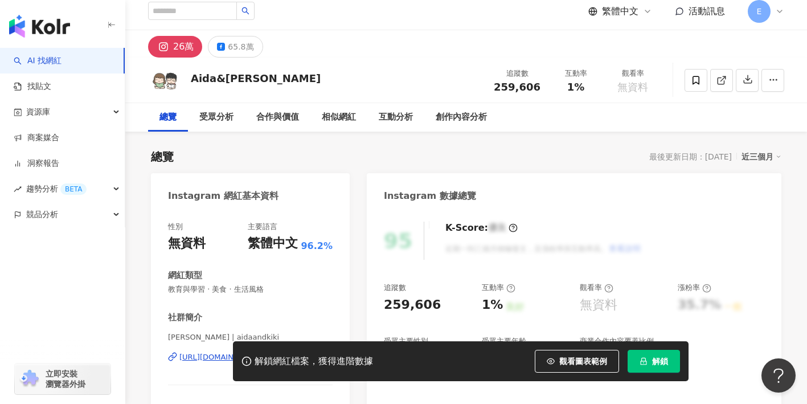
scroll to position [72, 0]
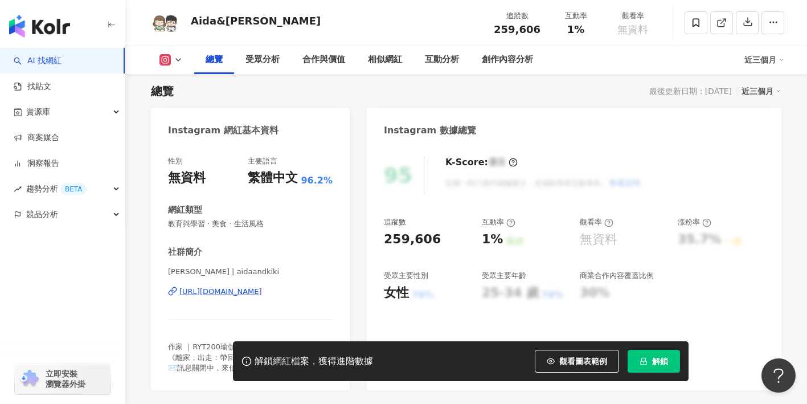
click at [262, 296] on div "https://www.instagram.com/aidaandkiki/" at bounding box center [220, 292] width 83 height 10
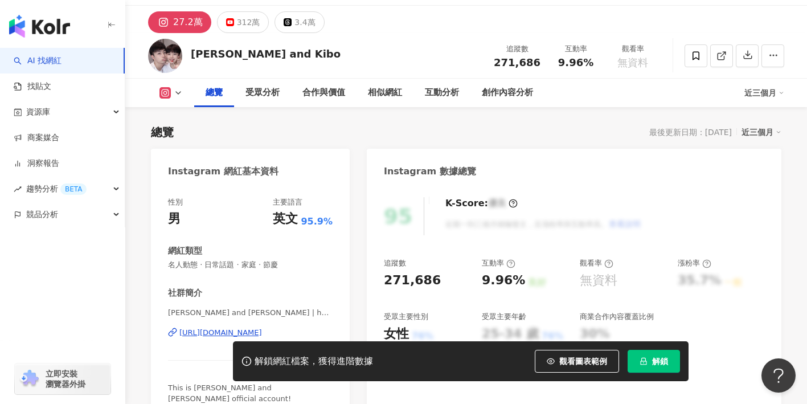
scroll to position [83, 0]
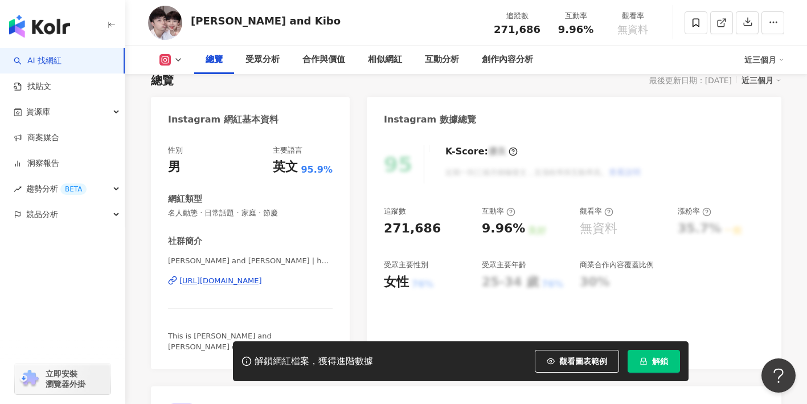
click at [262, 282] on div "https://www.instagram.com/haoqi9497/" at bounding box center [220, 281] width 83 height 10
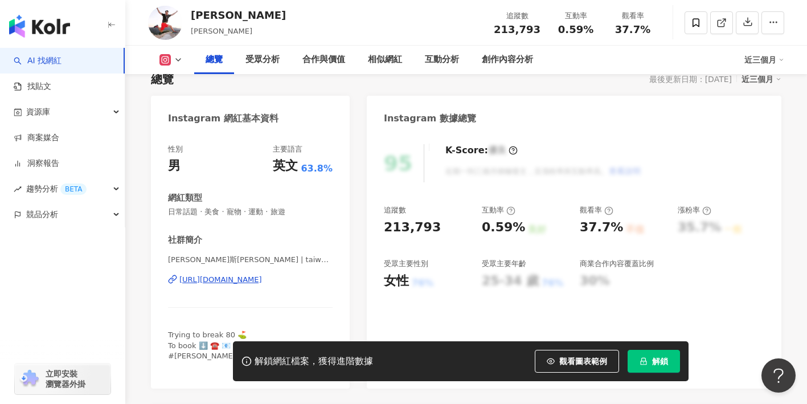
scroll to position [94, 0]
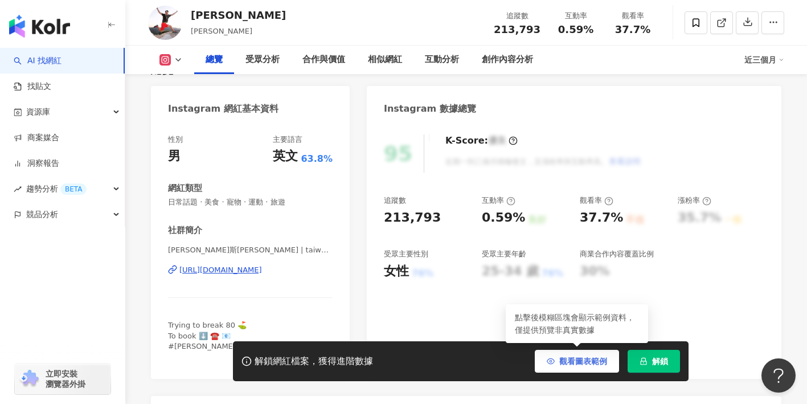
click at [549, 360] on icon "button" at bounding box center [551, 361] width 8 height 8
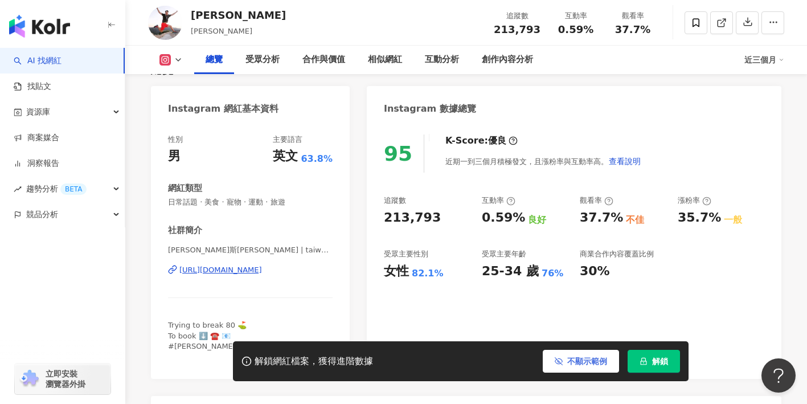
click at [262, 271] on div "https://www.instagram.com/taiwanhappyfamily/" at bounding box center [220, 270] width 83 height 10
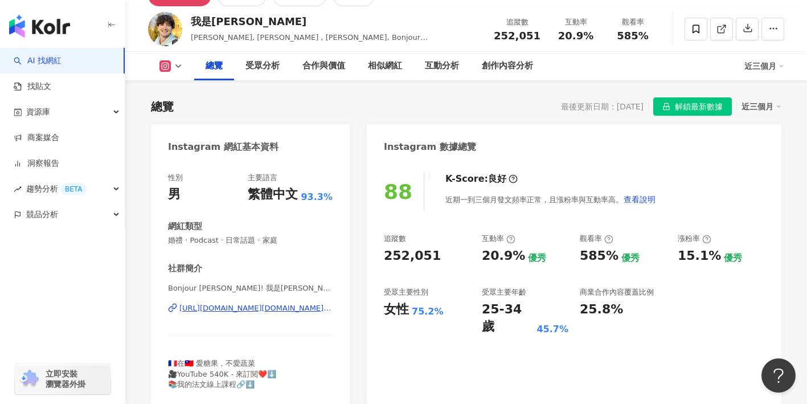
scroll to position [72, 0]
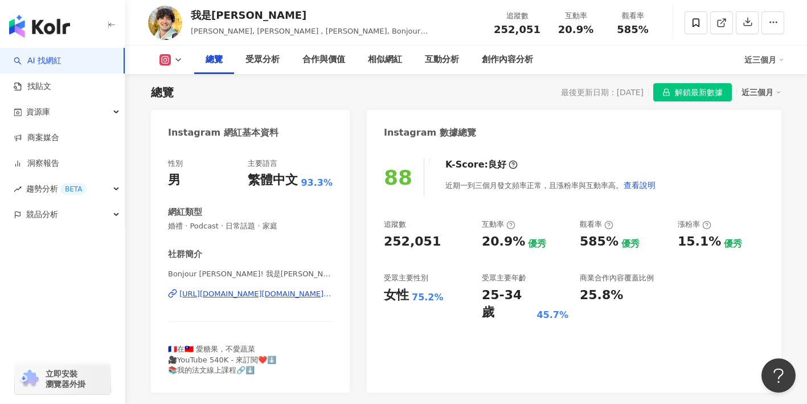
click at [273, 291] on div "[URL][DOMAIN_NAME][DOMAIN_NAME][PERSON_NAME]" at bounding box center [255, 294] width 153 height 10
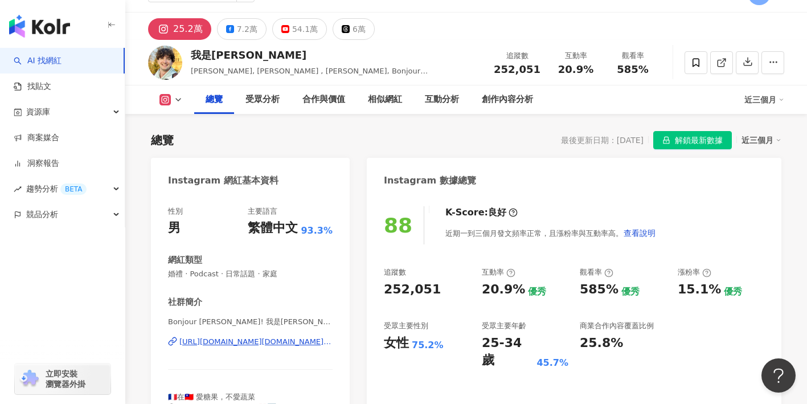
scroll to position [0, 0]
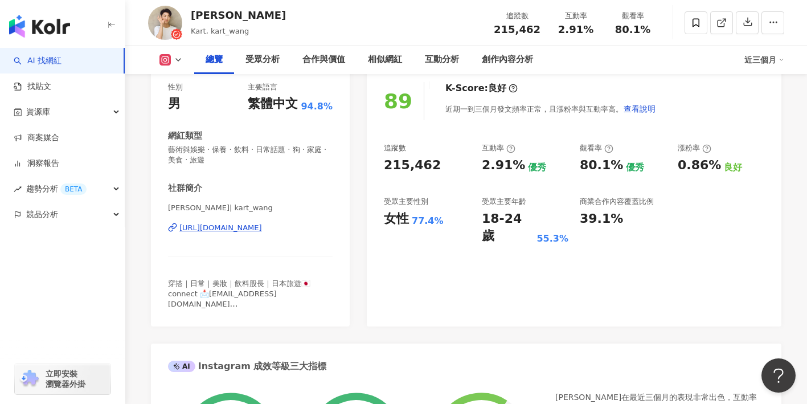
scroll to position [149, 0]
click at [262, 229] on div "https://www.instagram.com/kart_wang/" at bounding box center [220, 227] width 83 height 10
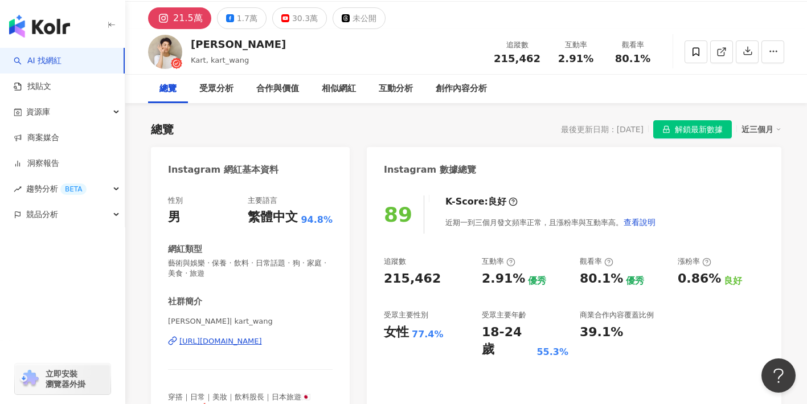
scroll to position [38, 0]
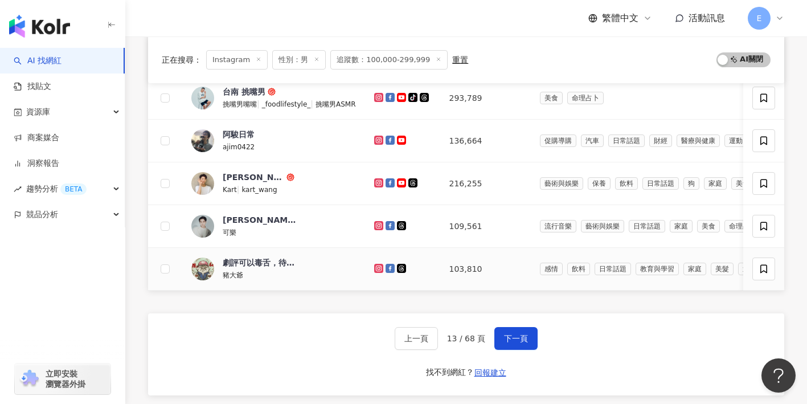
scroll to position [444, 0]
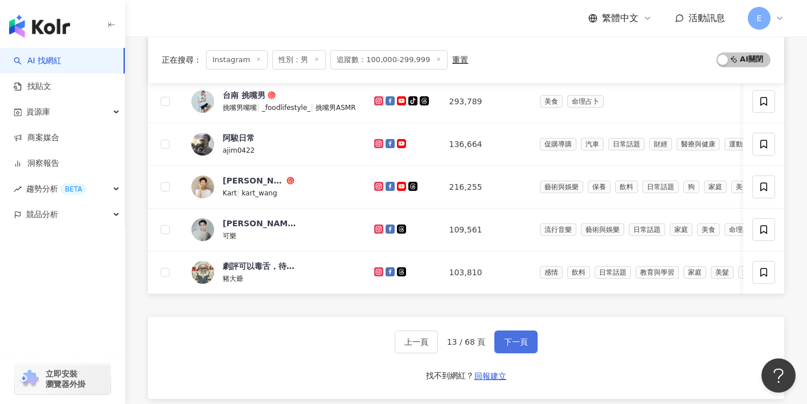
click at [511, 332] on button "下一頁" at bounding box center [515, 341] width 43 height 23
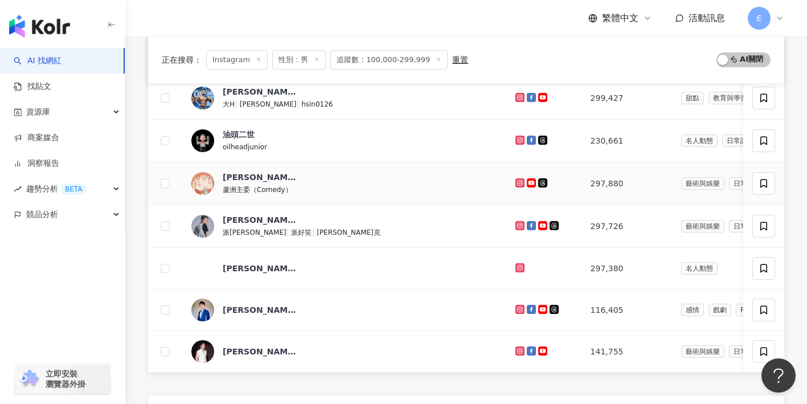
scroll to position [368, 0]
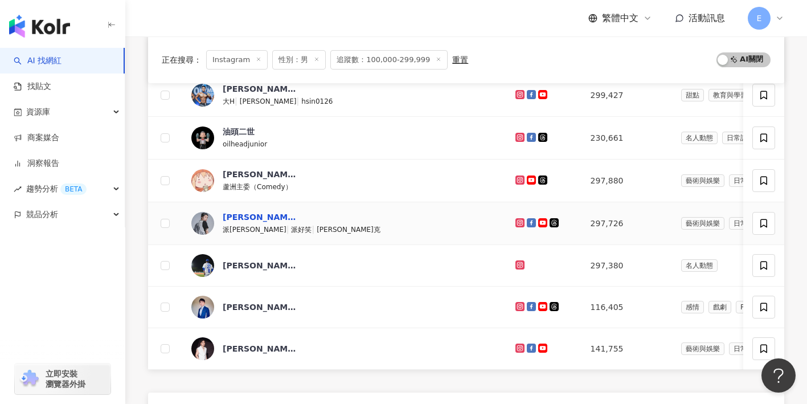
click at [233, 220] on div "[PERSON_NAME]" at bounding box center [260, 216] width 74 height 11
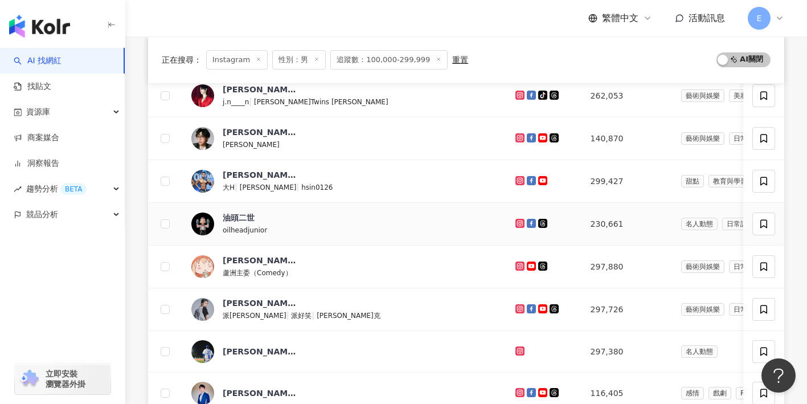
scroll to position [0, 0]
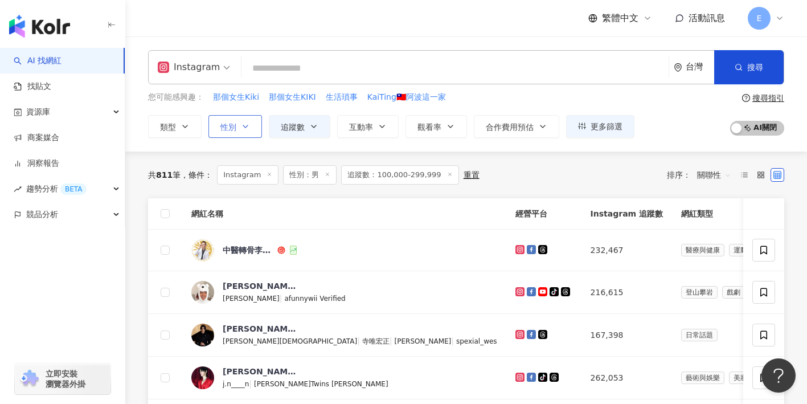
click at [249, 124] on icon "button" at bounding box center [245, 126] width 9 height 9
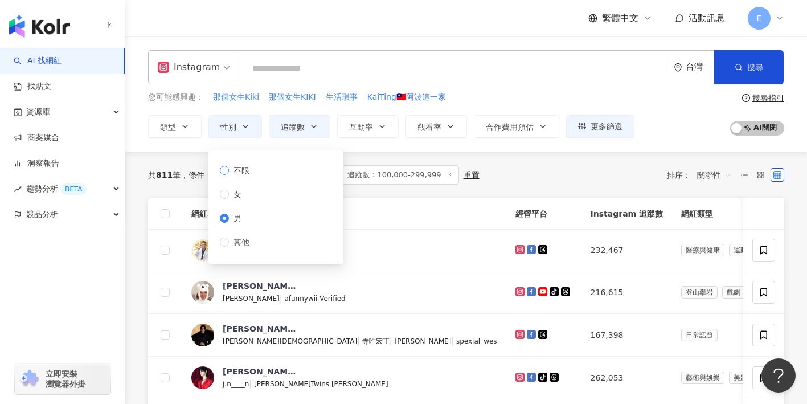
click at [231, 171] on span "不限" at bounding box center [241, 170] width 25 height 13
click at [349, 145] on div "Instagram 台灣 搜尋 22e0c9e7-5ca8-4d56-b0bc-b90725274db0 那個女生 Kiki tiktok-icon 70,0…" at bounding box center [466, 93] width 682 height 115
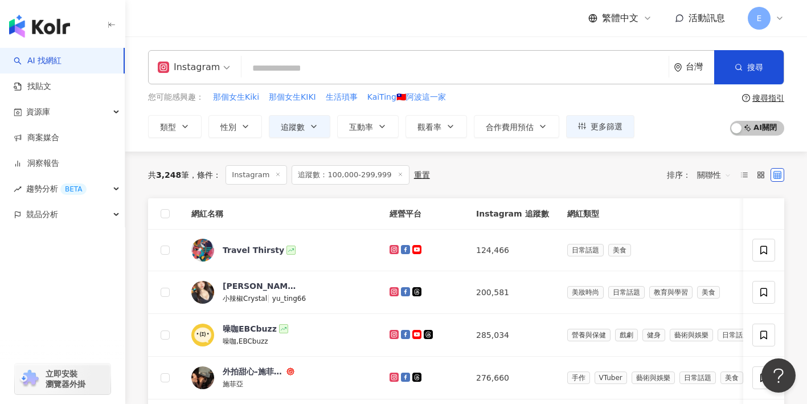
click at [399, 175] on line at bounding box center [400, 174] width 3 height 3
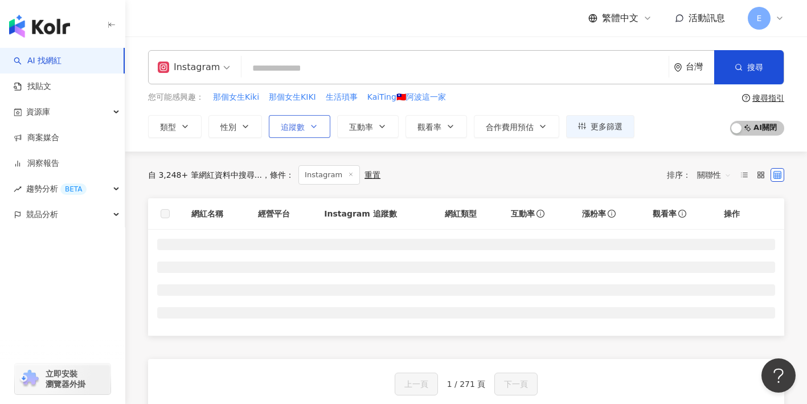
click at [291, 130] on span "追蹤數" at bounding box center [293, 126] width 24 height 9
type input "*"
type input "*******"
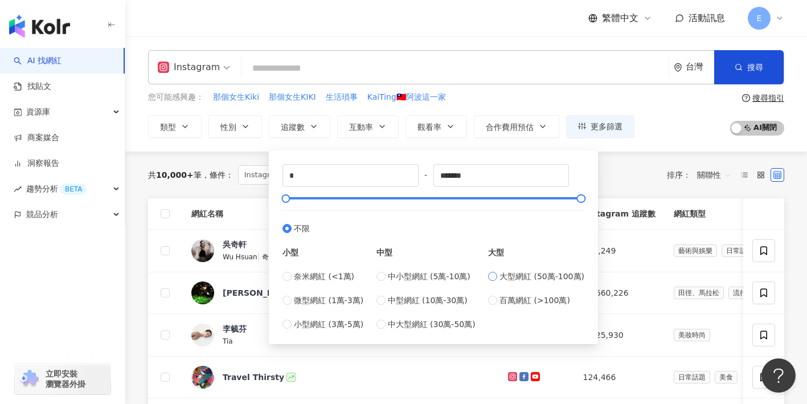
click at [505, 278] on span "大型網紅 (50萬-100萬)" at bounding box center [542, 276] width 85 height 13
type input "******"
click at [620, 150] on div "Instagram 台灣 搜尋 22e0c9e7-5ca8-4d56-b0bc-b90725274db0 那個女生 Kiki tiktok-icon 70,0…" at bounding box center [466, 93] width 682 height 115
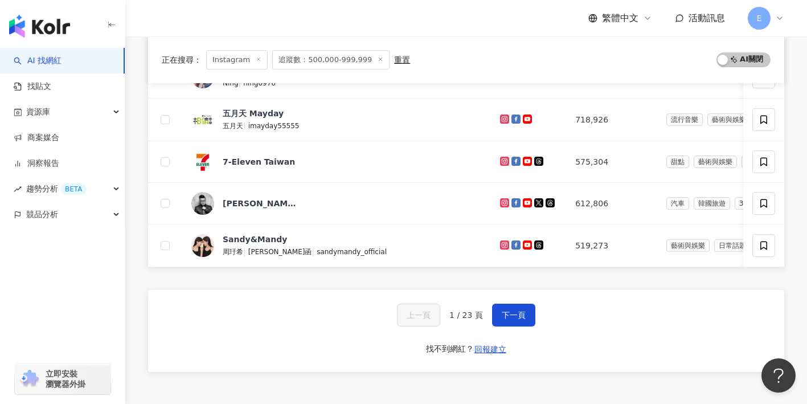
scroll to position [489, 0]
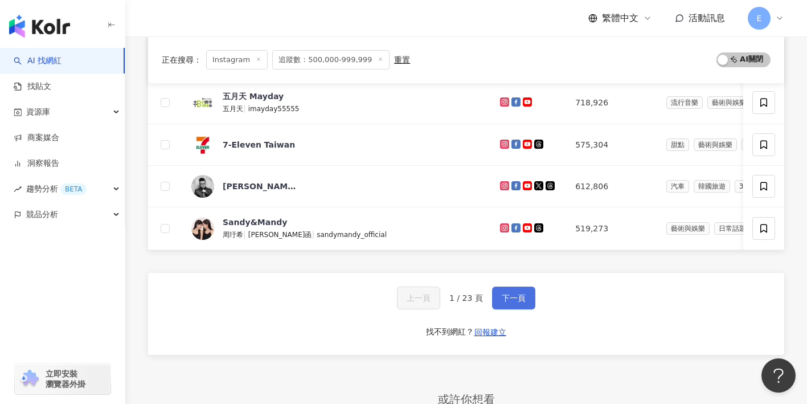
click at [504, 297] on span "下一頁" at bounding box center [514, 297] width 24 height 9
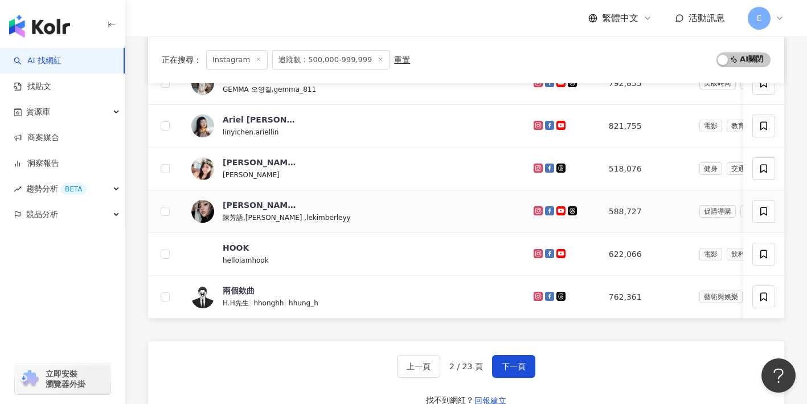
scroll to position [414, 0]
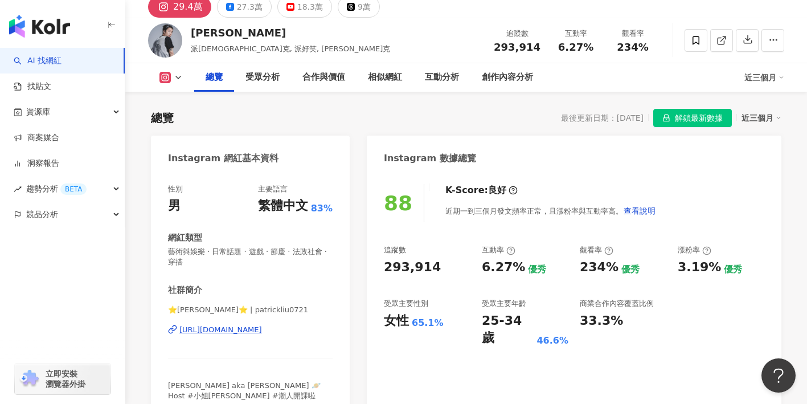
scroll to position [101, 0]
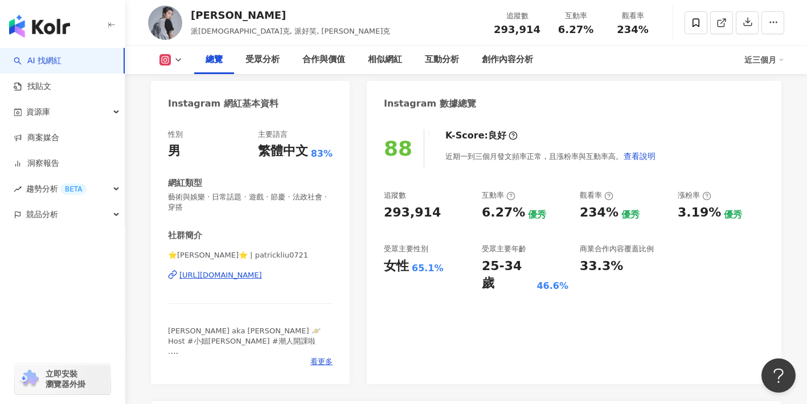
click at [262, 276] on div "[URL][DOMAIN_NAME]" at bounding box center [220, 275] width 83 height 10
